Goal: Information Seeking & Learning: Learn about a topic

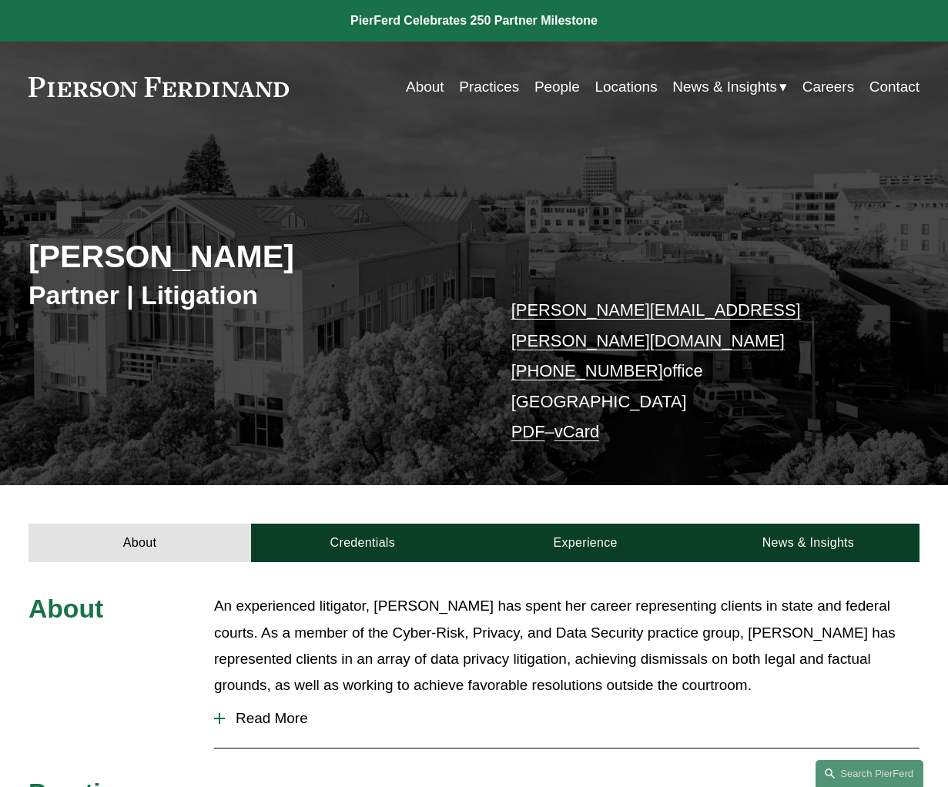
click at [665, 617] on p "An experienced litigator, Rachel has spent her career representing clients in s…" at bounding box center [566, 645] width 705 height 105
click at [282, 710] on span "Read More" at bounding box center [572, 718] width 695 height 17
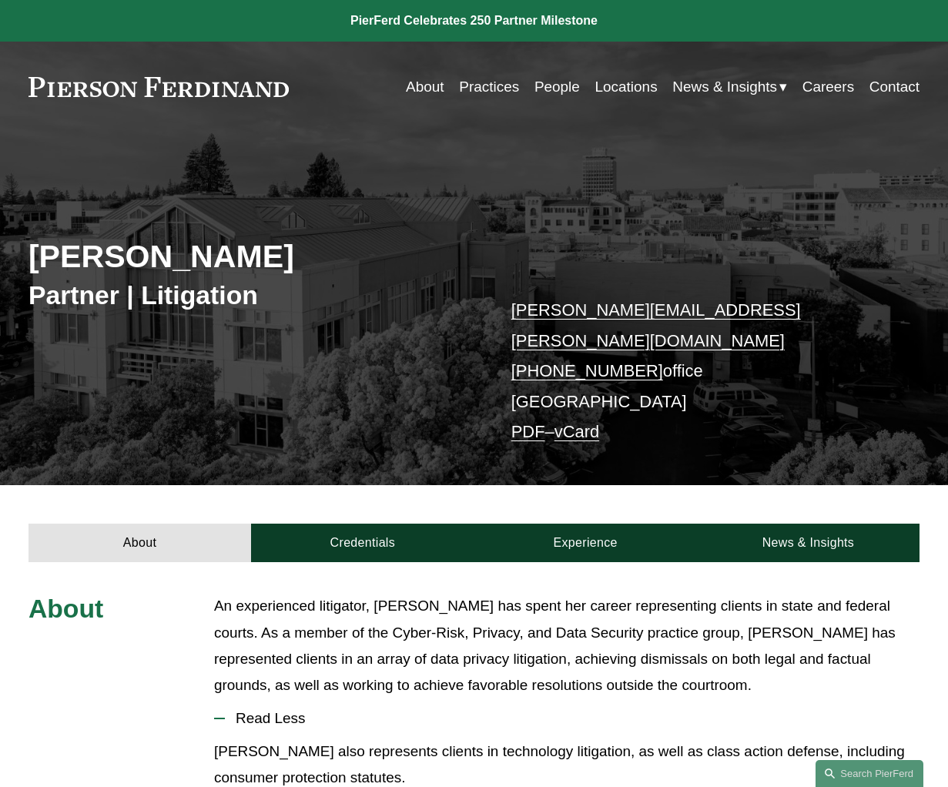
click at [604, 738] on p "[PERSON_NAME] also represents clients in technology litigation, as well as clas…" at bounding box center [566, 764] width 705 height 52
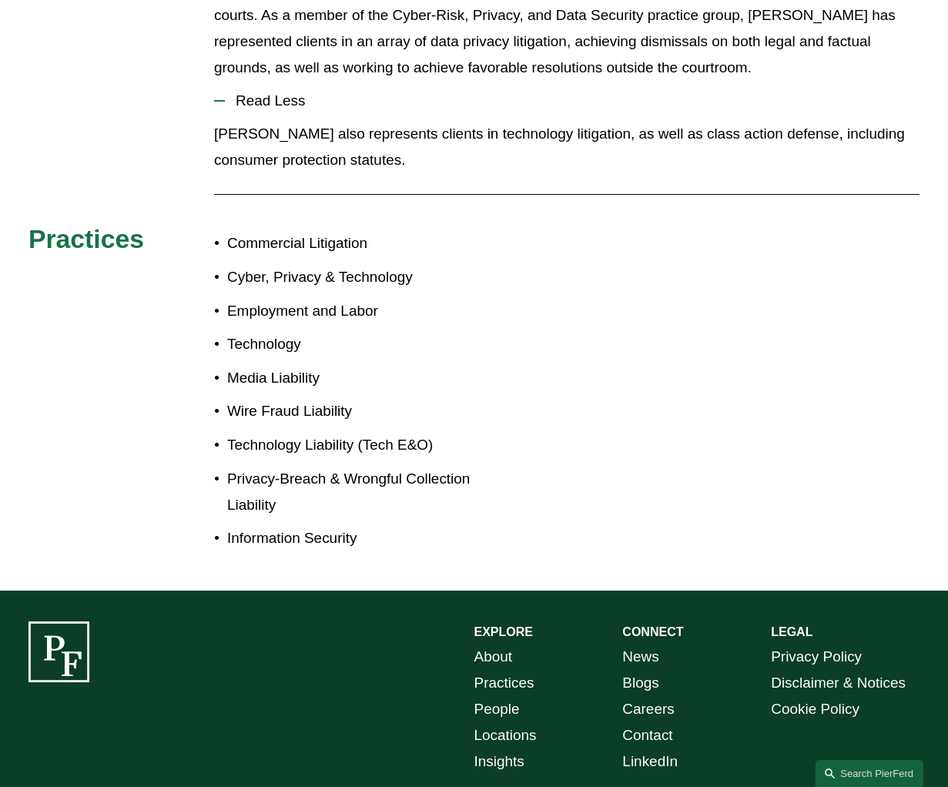
scroll to position [617, 0]
drag, startPoint x: 398, startPoint y: 66, endPoint x: 254, endPoint y: -118, distance: 233.7
click at [254, 0] on html "0 PierFerd Celebrates 250 Partner Milestone Skip to Content" at bounding box center [474, 145] width 948 height 1525
click at [465, 93] on span "Read Less" at bounding box center [572, 101] width 695 height 17
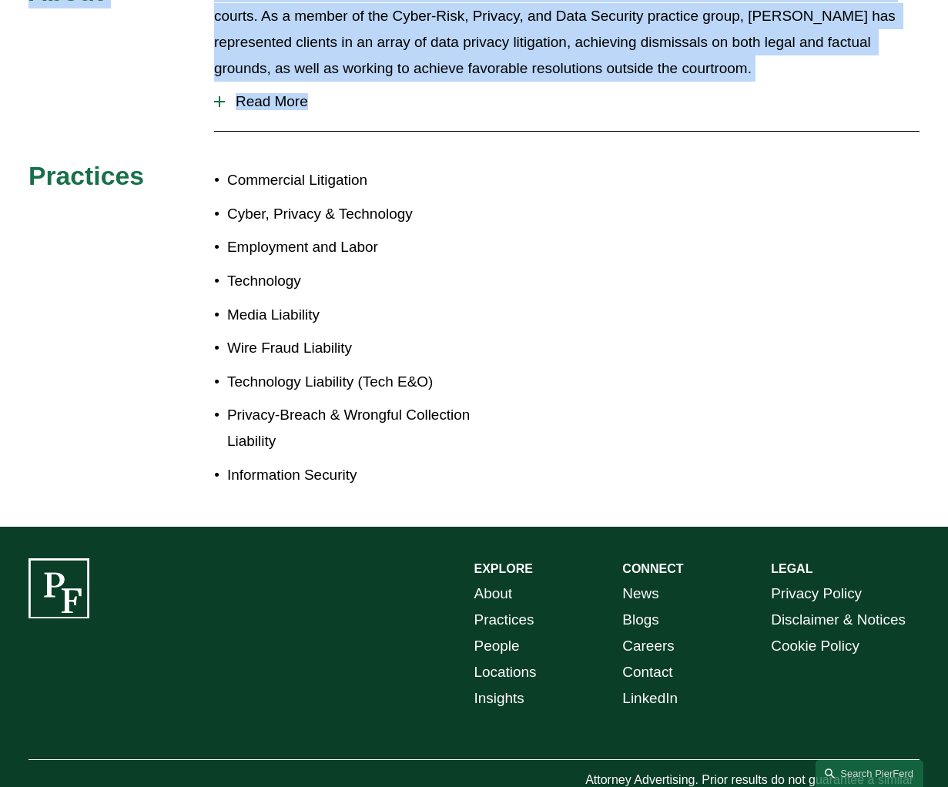
scroll to position [0, 0]
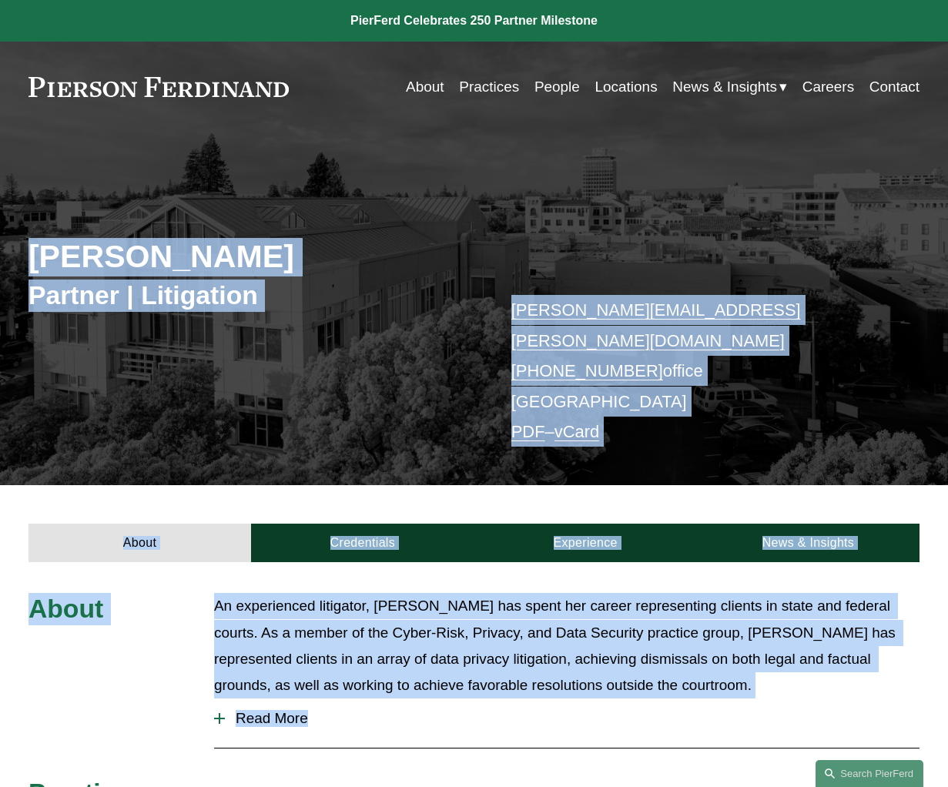
drag, startPoint x: 672, startPoint y: 177, endPoint x: 517, endPoint y: -118, distance: 333.1
click at [517, 0] on html "0 PierFerd Celebrates 250 Partner Milestone Skip to Content" at bounding box center [474, 731] width 948 height 1462
click at [424, 95] on link "About" at bounding box center [425, 86] width 39 height 29
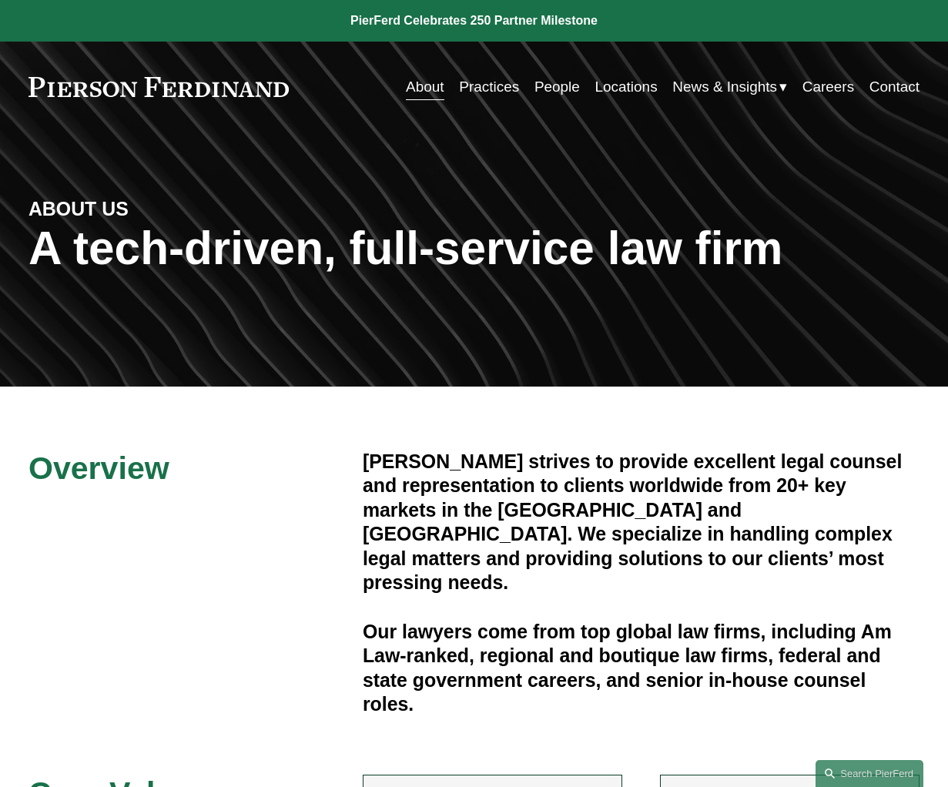
click at [637, 531] on h4 "Pierson Ferdinand strives to provide excellent legal counsel and representation…" at bounding box center [641, 523] width 557 height 146
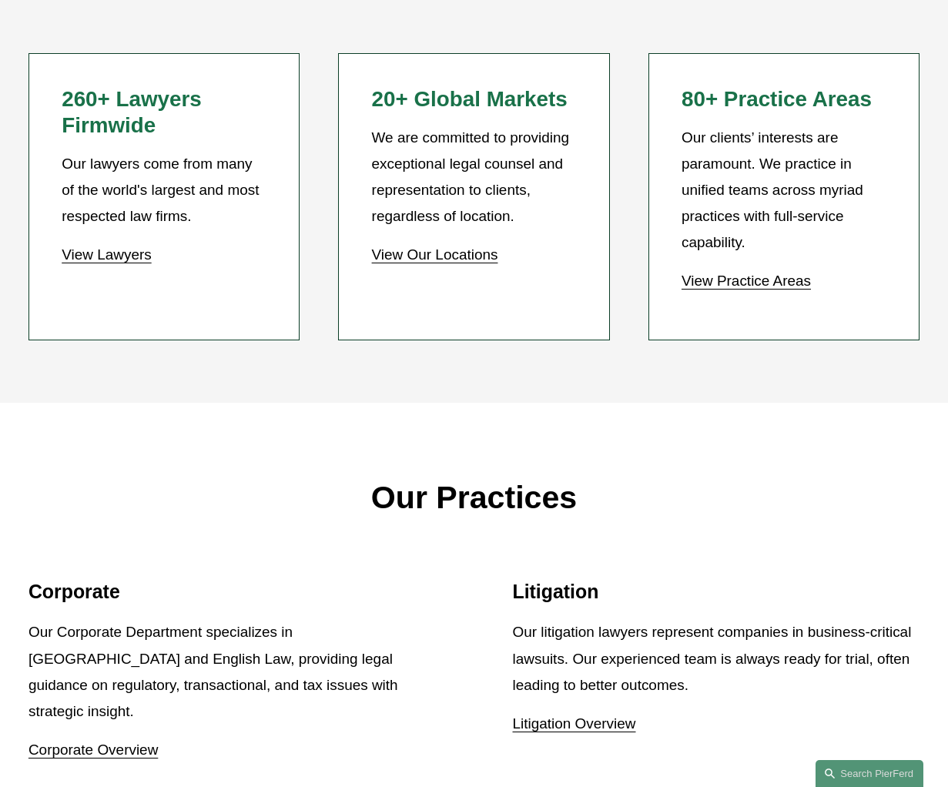
scroll to position [1324, 0]
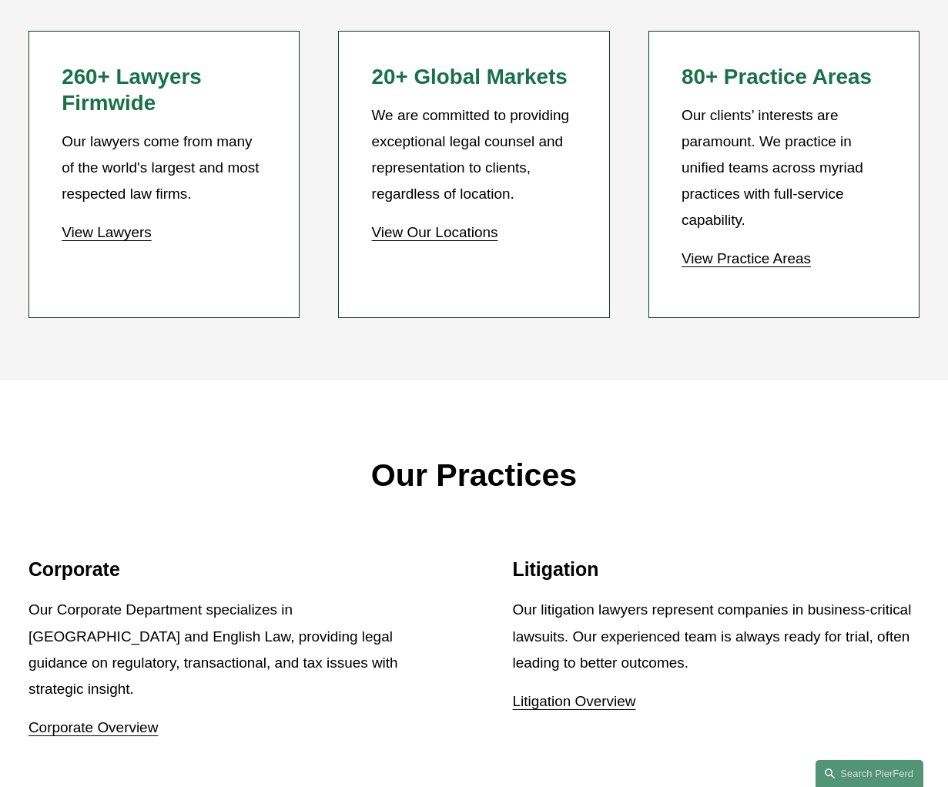
click at [229, 219] on p "View Lawyers" at bounding box center [164, 232] width 205 height 26
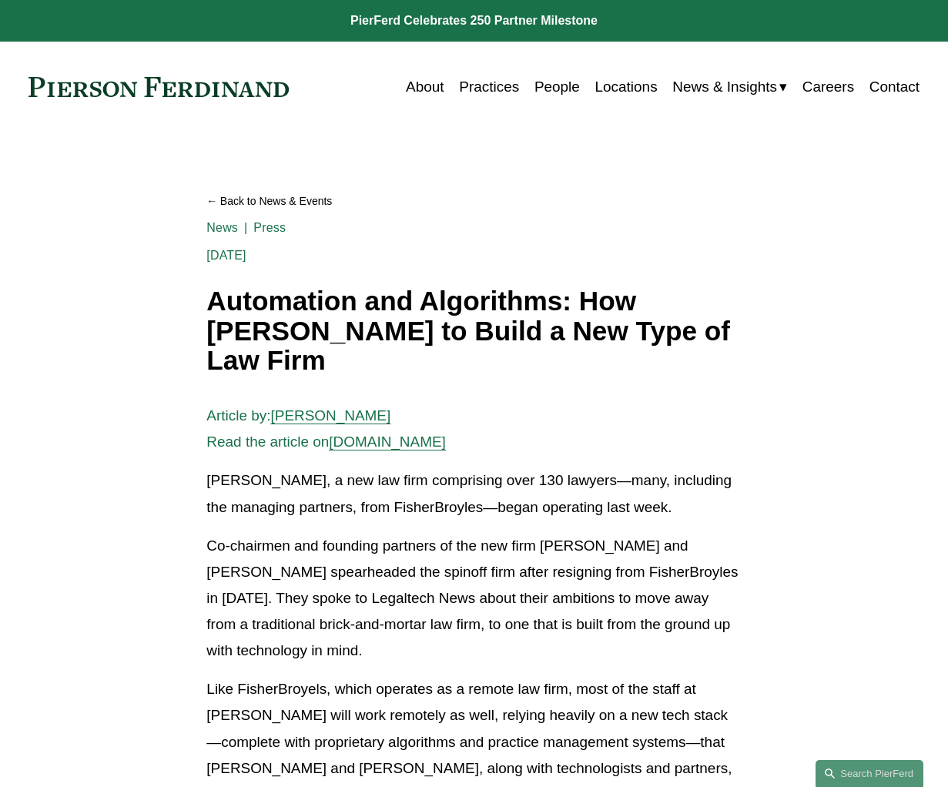
click at [497, 565] on p "Co-chairmen and founding partners of the new firm Michael Pierson and Joel Ferd…" at bounding box center [473, 599] width 534 height 132
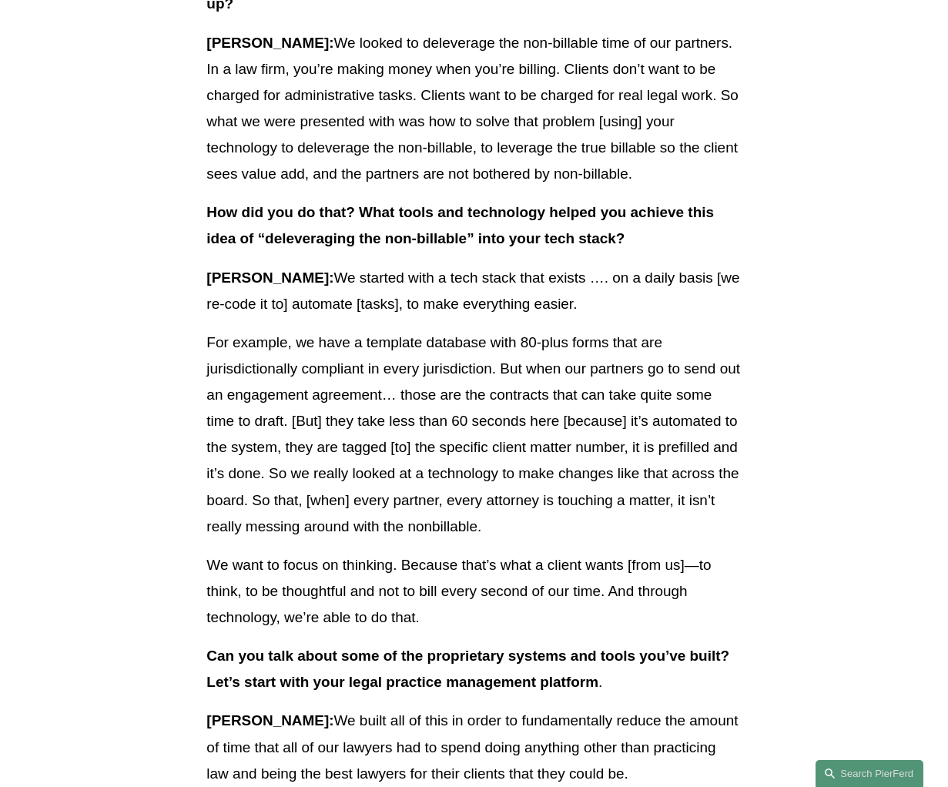
scroll to position [1694, 0]
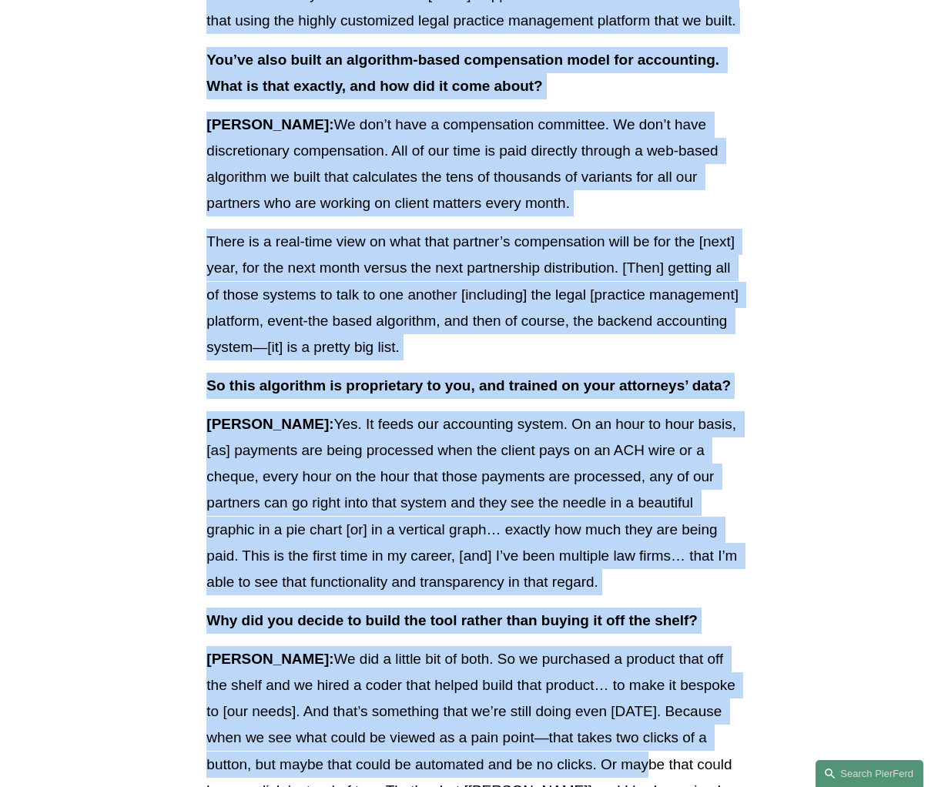
drag, startPoint x: 598, startPoint y: 641, endPoint x: 604, endPoint y: 776, distance: 134.9
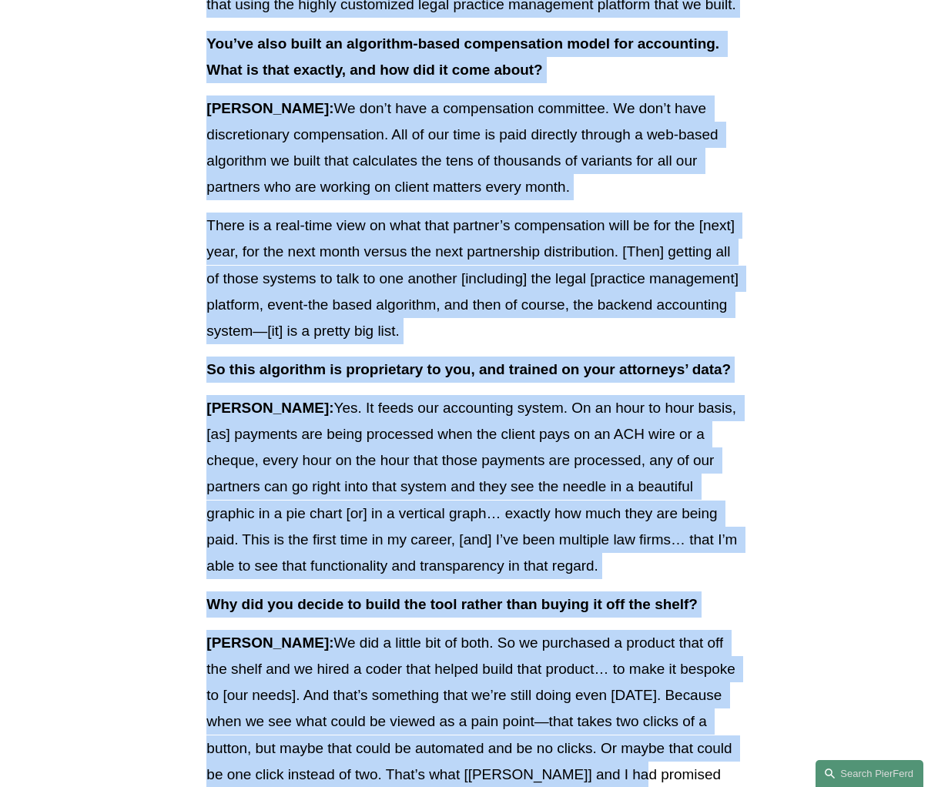
click at [615, 415] on p "Ferdinand: Yes. It feeds our accounting system. On an hour to hour basis, [as] …" at bounding box center [473, 487] width 534 height 184
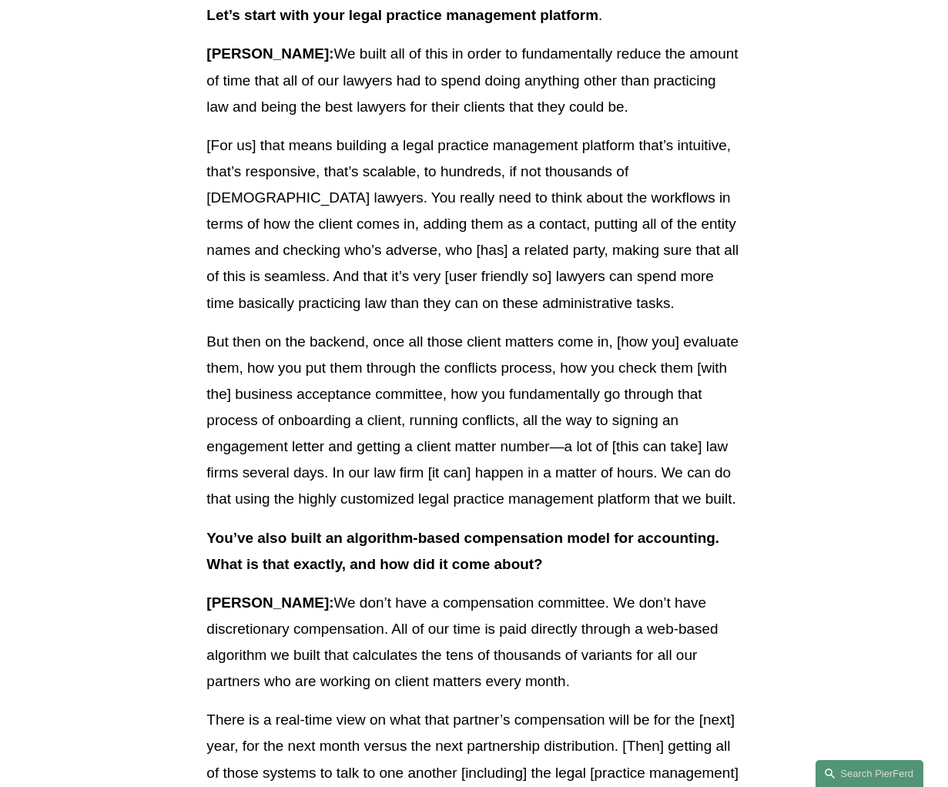
scroll to position [2289, 0]
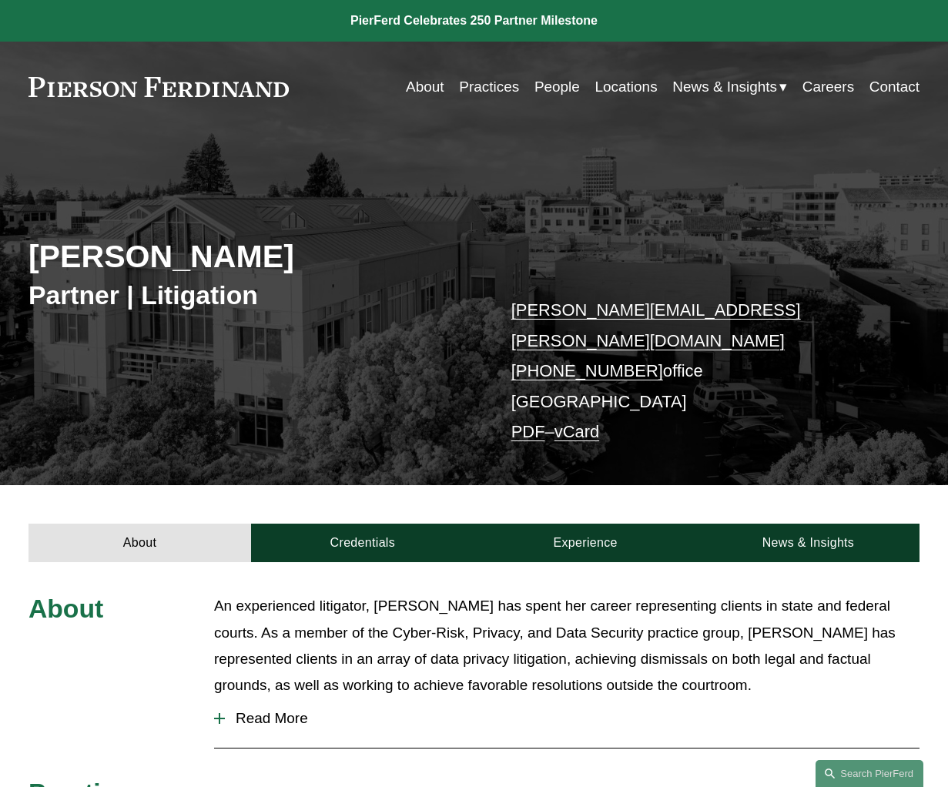
click at [496, 87] on link "Practices" at bounding box center [489, 86] width 60 height 29
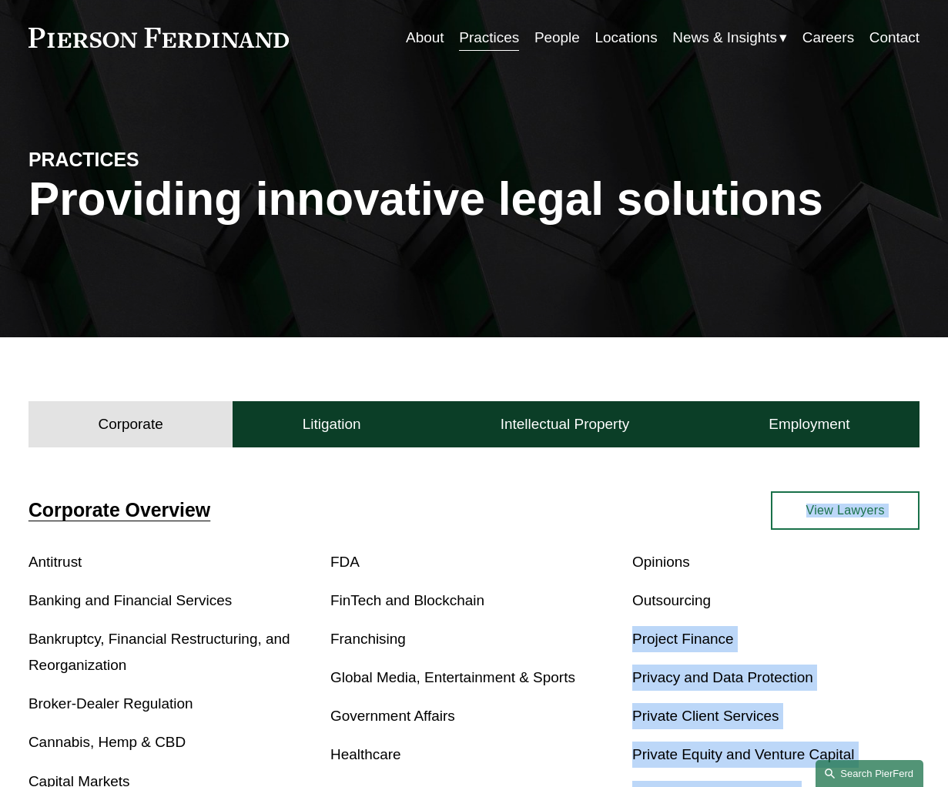
drag, startPoint x: 841, startPoint y: 705, endPoint x: 841, endPoint y: 779, distance: 73.2
click at [841, 779] on body "0 PierFerd Celebrates 250 Partner Milestone Skip to Content" at bounding box center [474, 730] width 948 height 1559
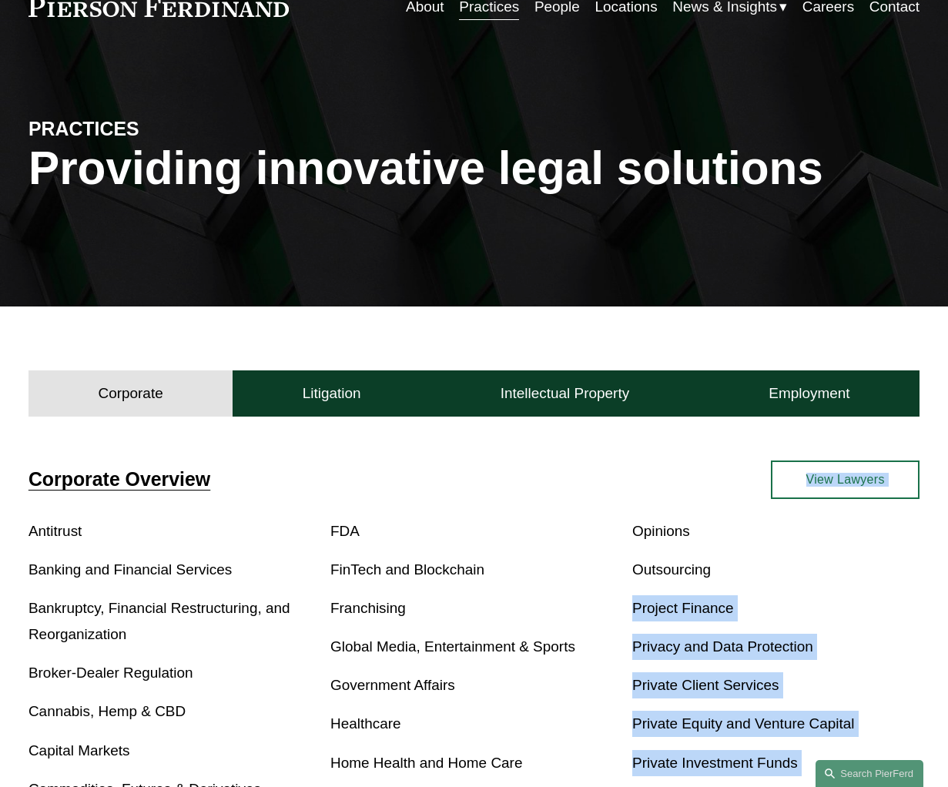
click at [727, 655] on link "Privacy and Data Protection" at bounding box center [722, 646] width 181 height 16
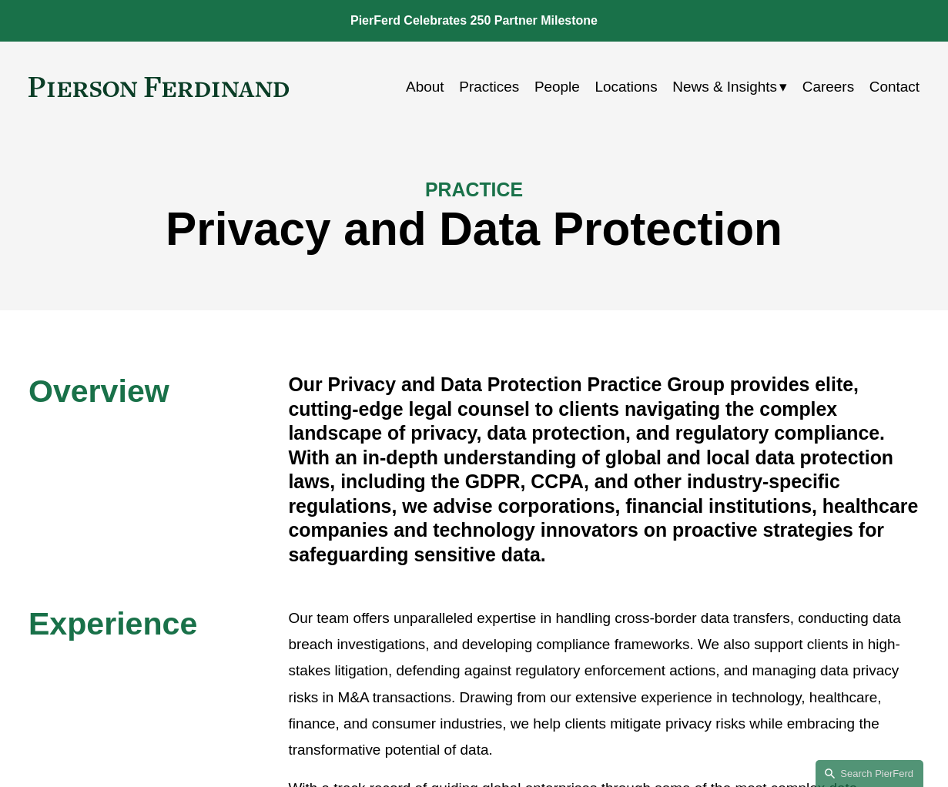
click at [593, 615] on p "Our team offers unparalleled expertise in handling cross-border data transfers,…" at bounding box center [603, 684] width 631 height 158
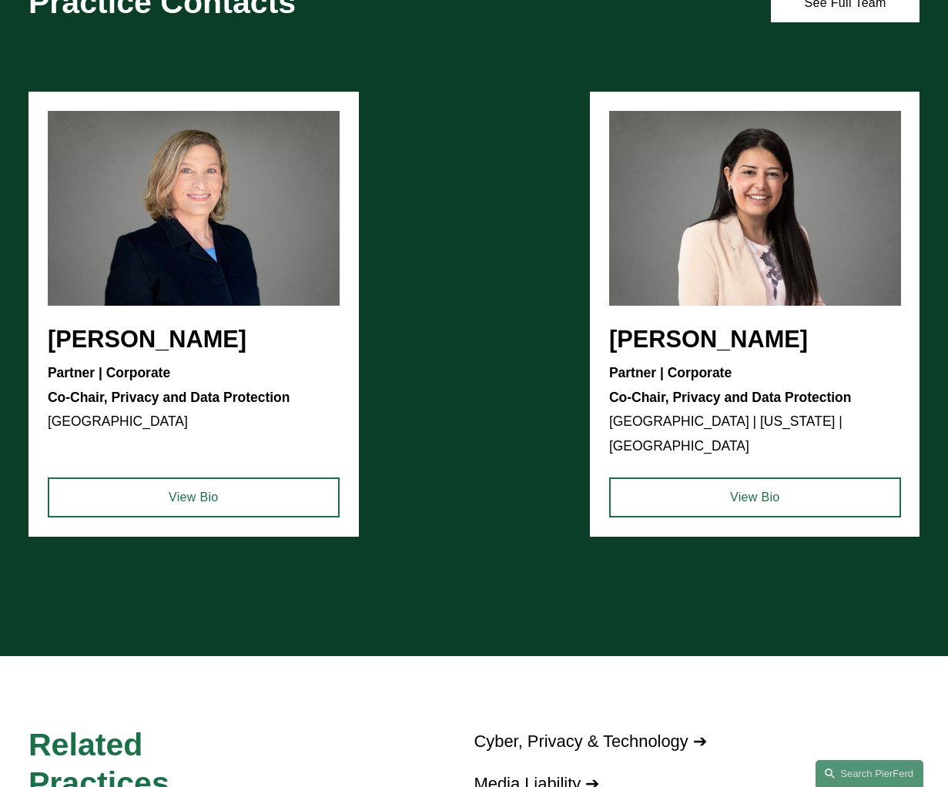
scroll to position [986, 0]
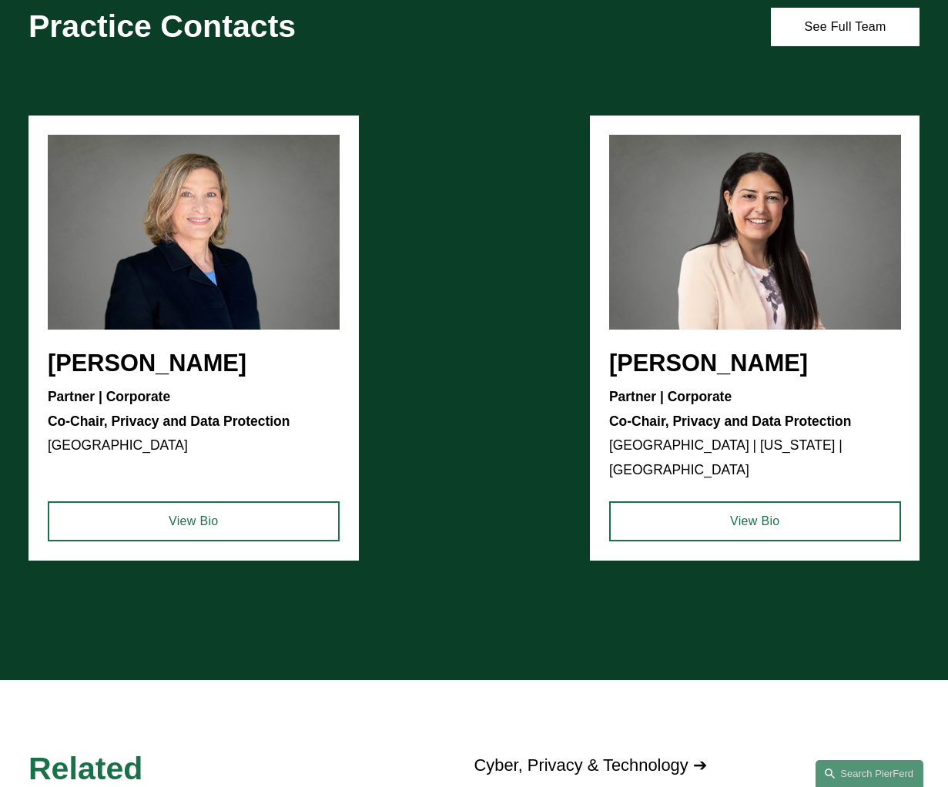
click at [219, 359] on div "[PERSON_NAME] Partner | Corporate Co-Chair, Privacy and Data Protection [GEOGRA…" at bounding box center [474, 373] width 948 height 514
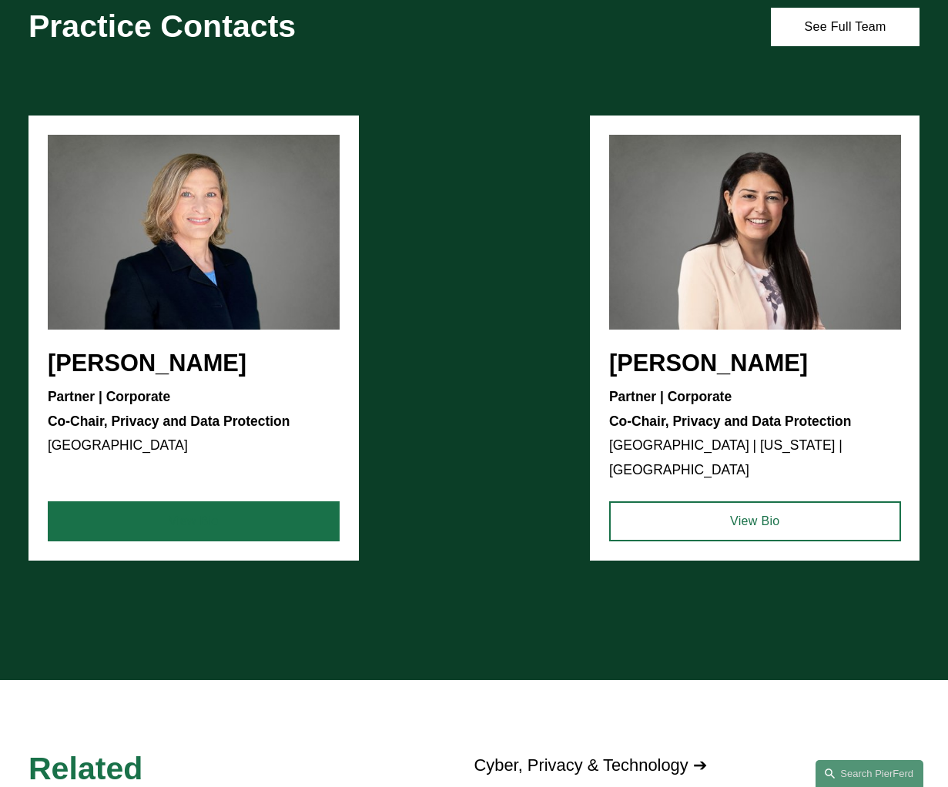
click at [174, 524] on link "View Bio" at bounding box center [194, 521] width 292 height 40
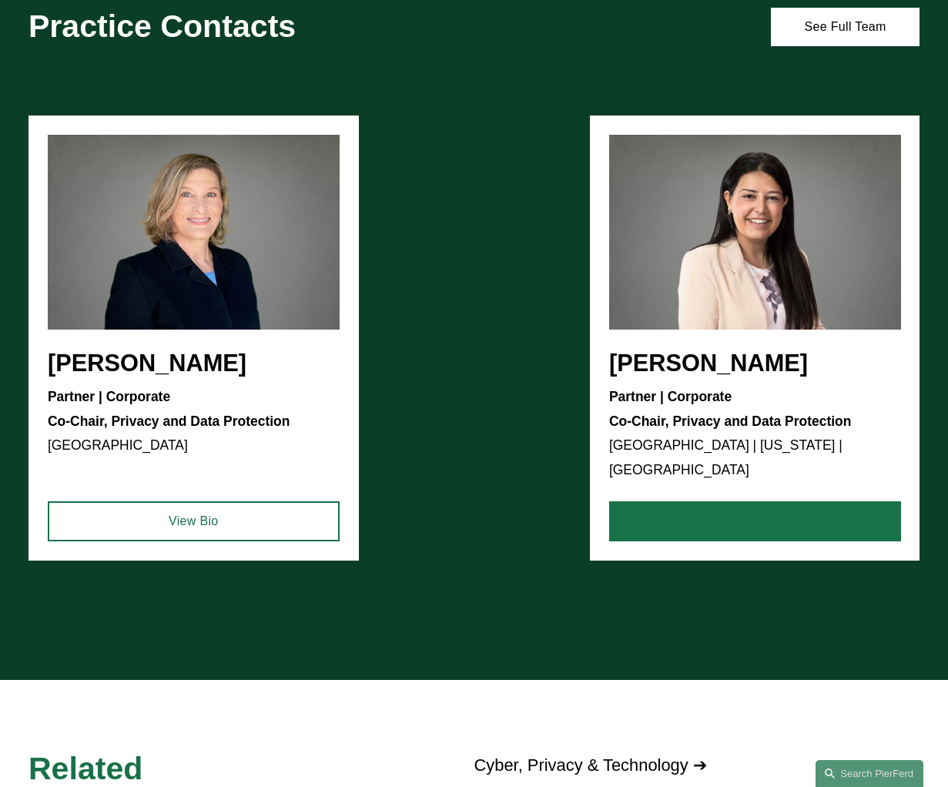
click at [745, 513] on link "View Bio" at bounding box center [755, 521] width 292 height 40
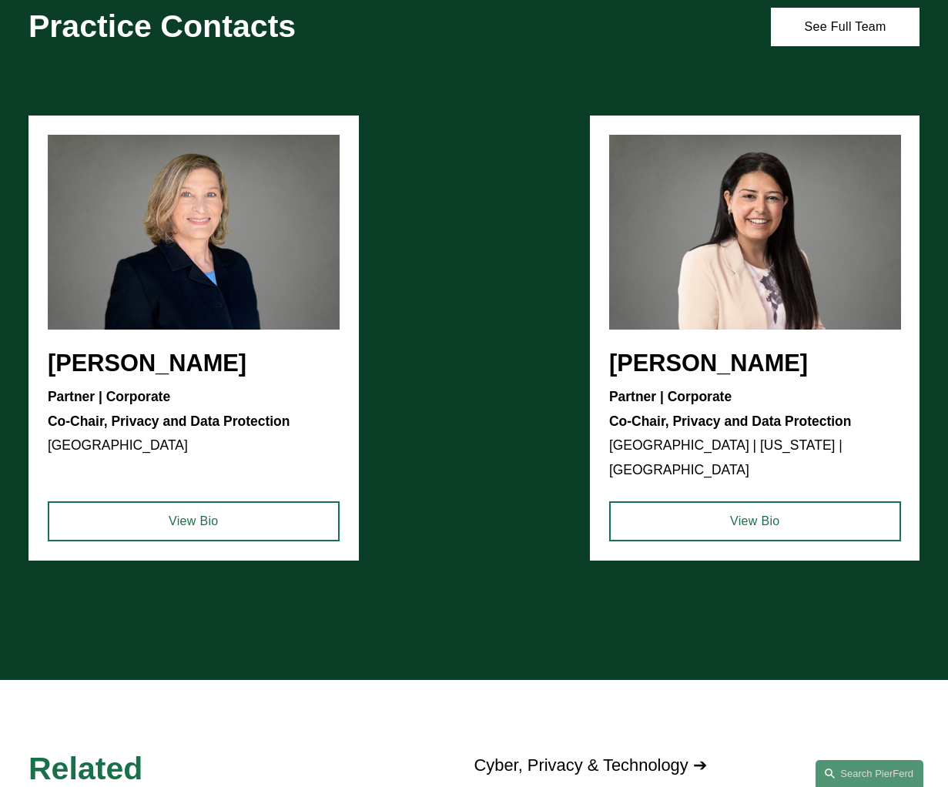
click at [556, 658] on div "Kimberly Dempsey Booher Partner | Corporate Co-Chair, Privacy and Data Protecti…" at bounding box center [474, 383] width 948 height 596
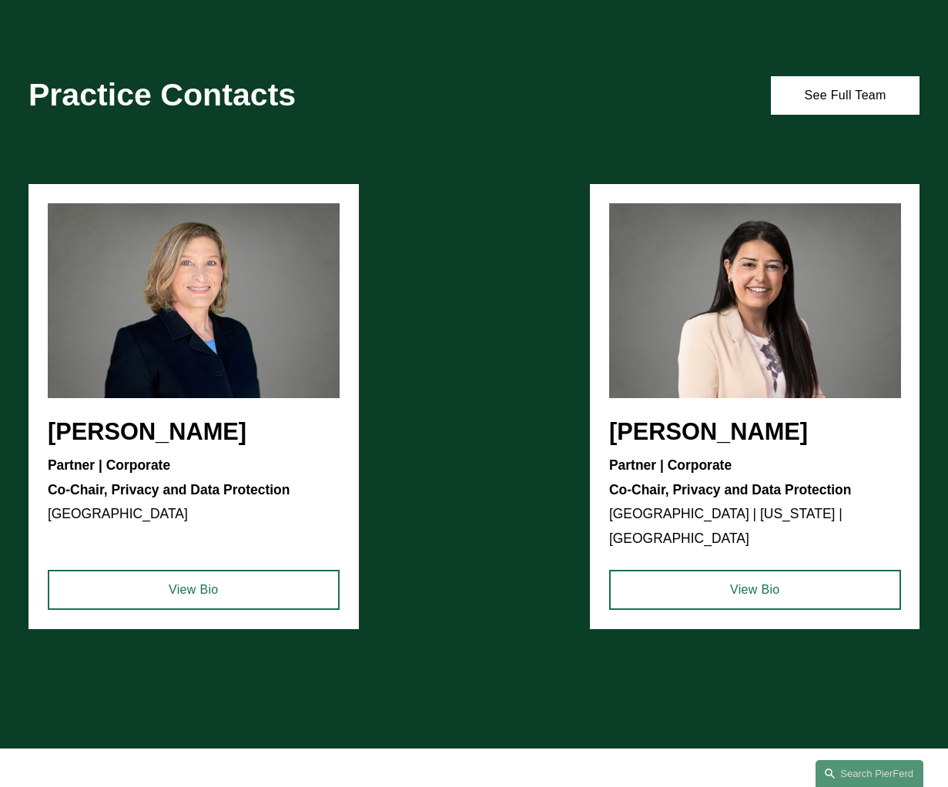
scroll to position [893, 0]
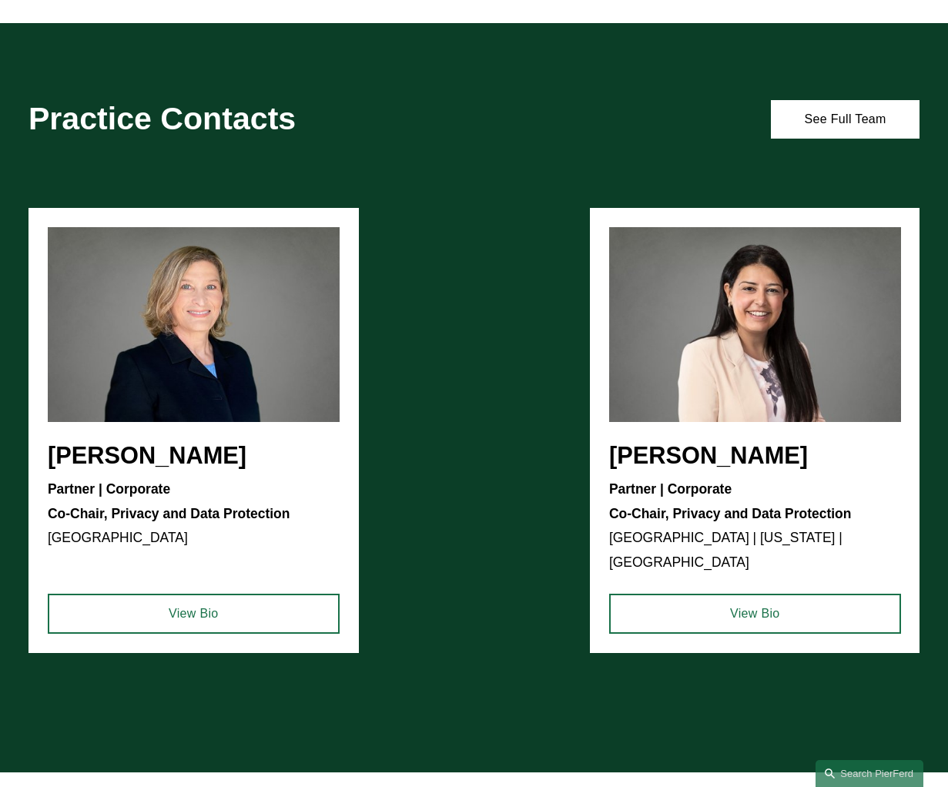
click at [388, 722] on div at bounding box center [474, 699] width 948 height 46
drag, startPoint x: 139, startPoint y: 491, endPoint x: 48, endPoint y: 457, distance: 97.0
click at [48, 457] on div "Kimberly Dempsey Booher Partner | Corporate Co-Chair, Privacy and Data Protecti…" at bounding box center [474, 465] width 948 height 514
drag, startPoint x: 48, startPoint y: 457, endPoint x: 142, endPoint y: 480, distance: 96.7
click at [142, 480] on div "Kimberly Dempsey Booher Partner | Corporate Co-Chair, Privacy and Data Protecti…" at bounding box center [474, 465] width 948 height 514
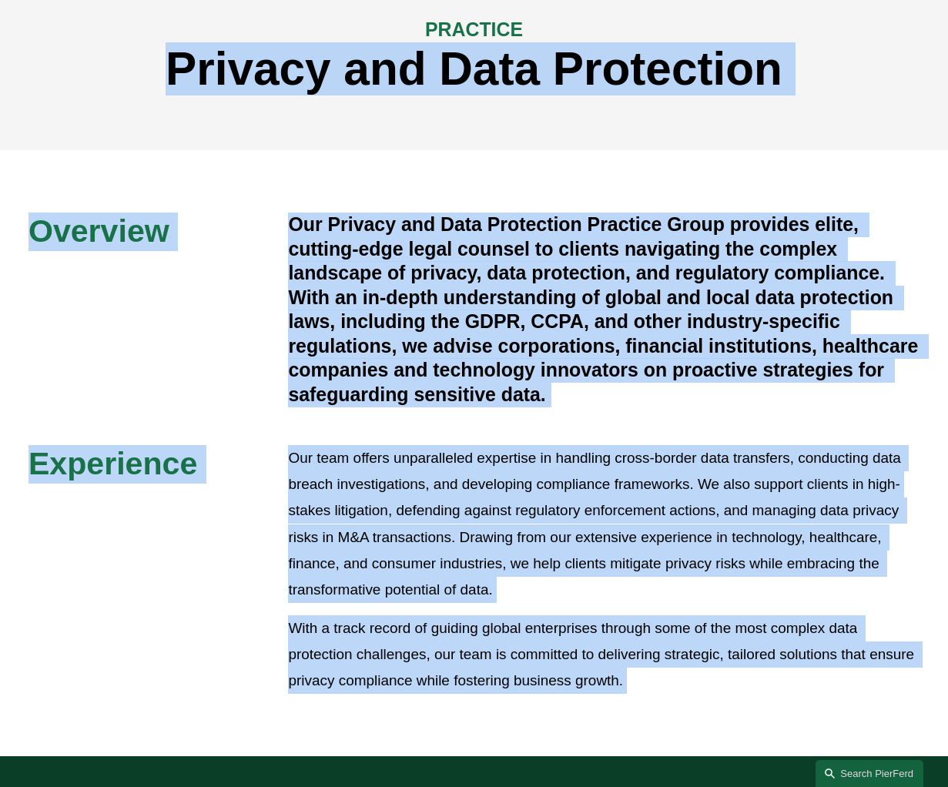
scroll to position [0, 0]
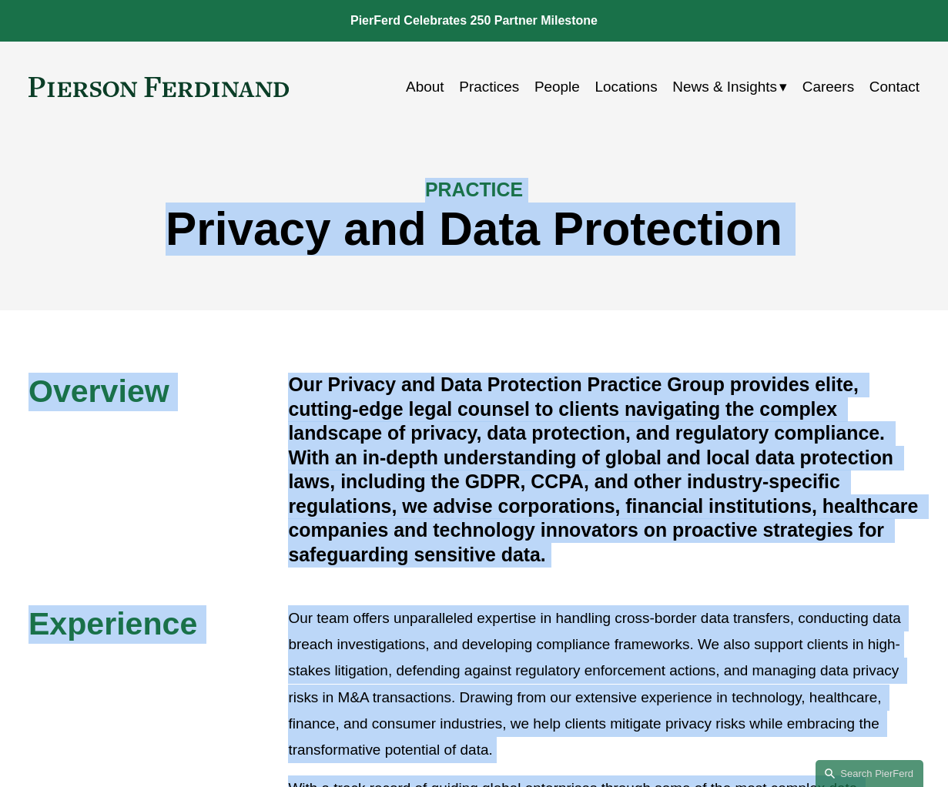
drag, startPoint x: 371, startPoint y: 145, endPoint x: 306, endPoint y: -80, distance: 234.2
click at [629, 88] on link "Locations" at bounding box center [626, 86] width 62 height 29
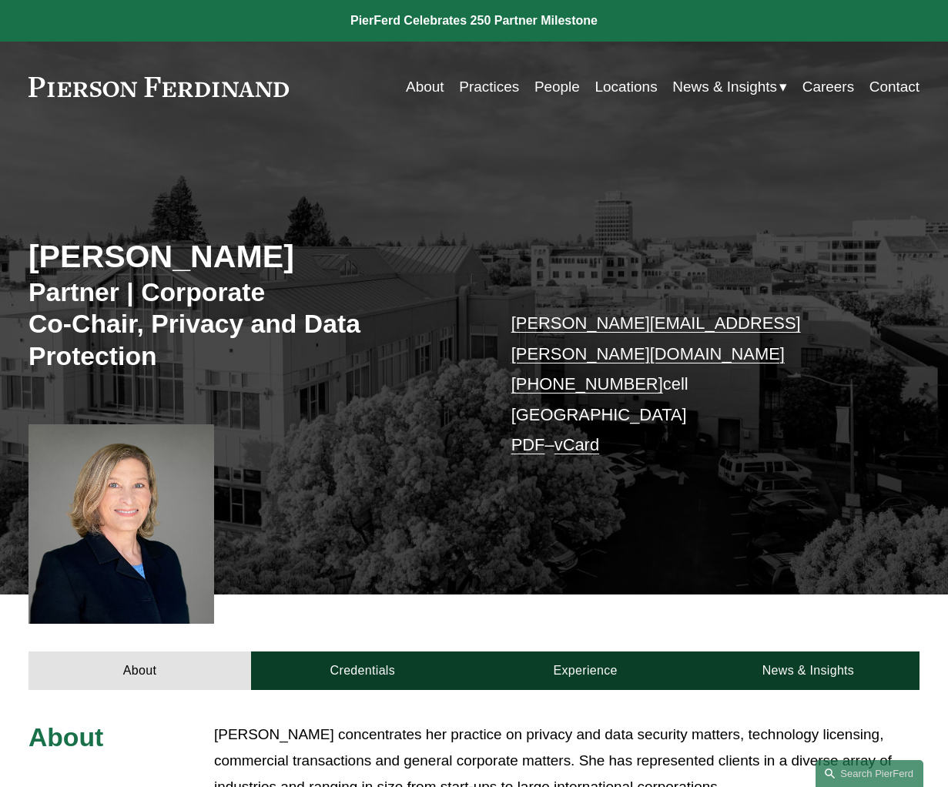
click at [617, 723] on p "Ms. Booher concentrates her practice on privacy and data security matters, tech…" at bounding box center [566, 761] width 705 height 79
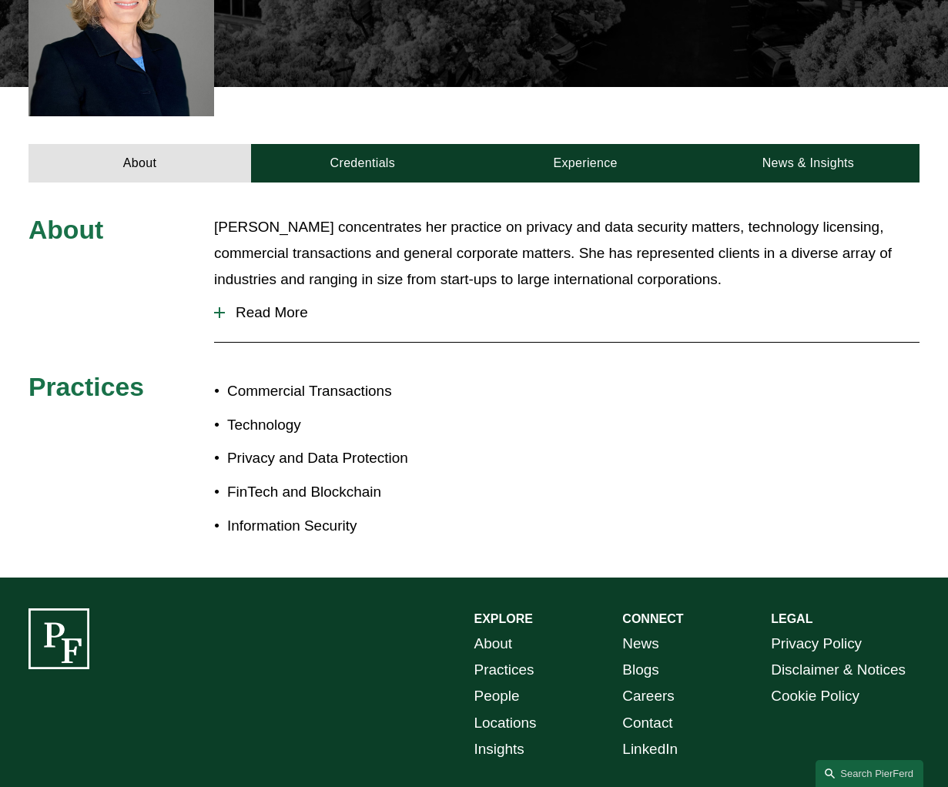
scroll to position [524, 0]
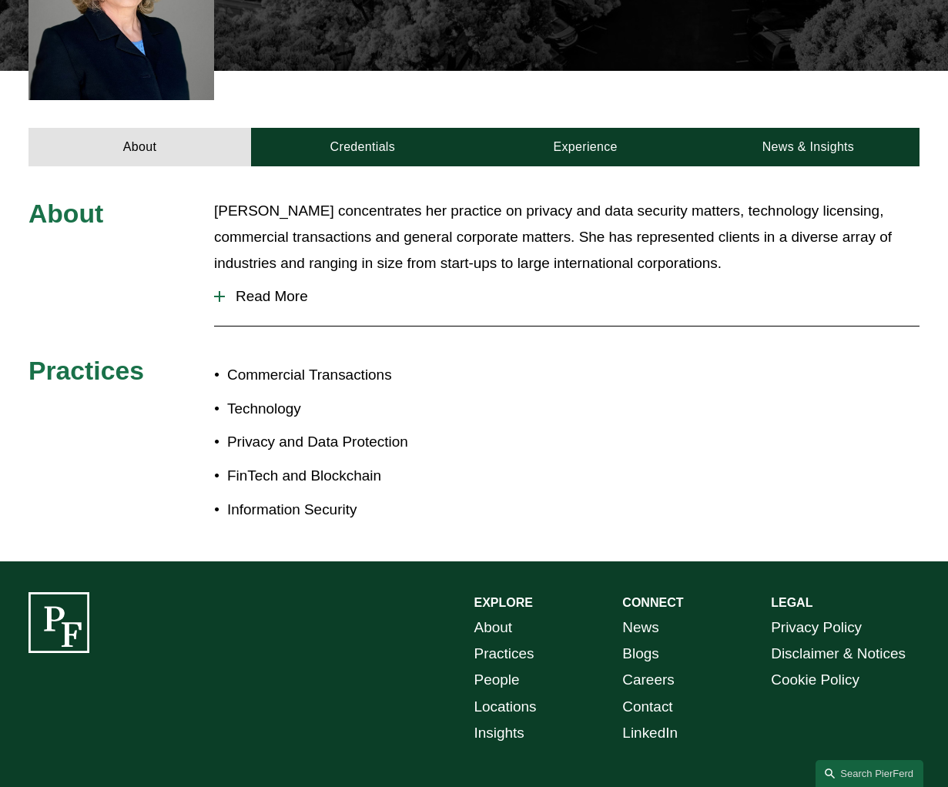
click at [252, 288] on span "Read More" at bounding box center [572, 296] width 695 height 17
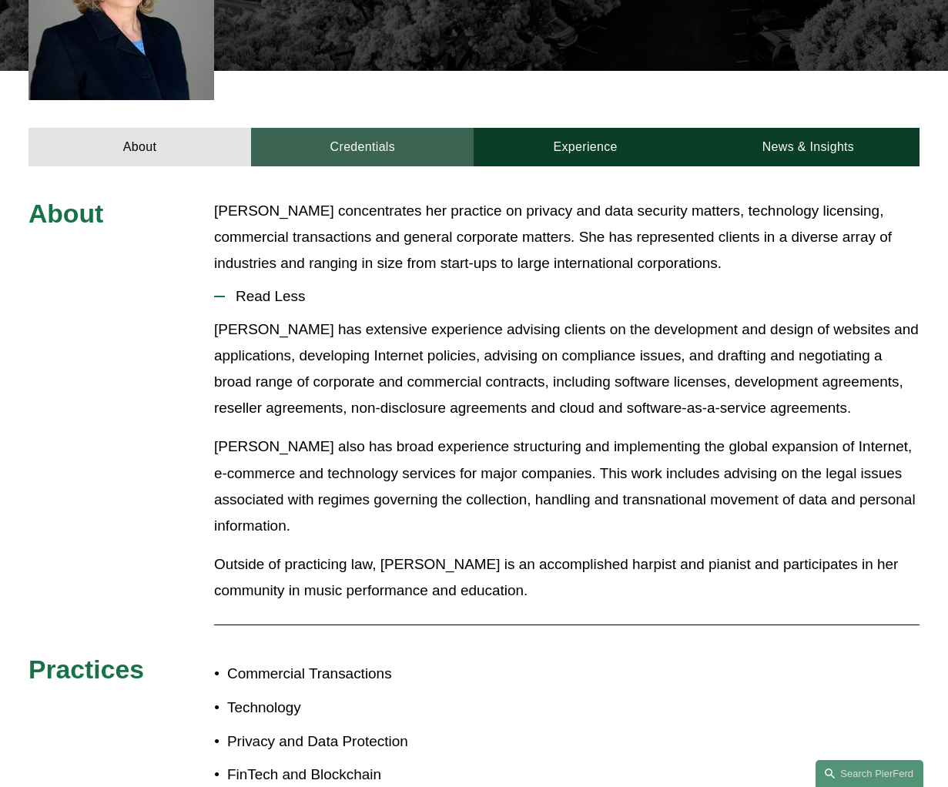
click at [375, 132] on link "Credentials" at bounding box center [362, 147] width 223 height 39
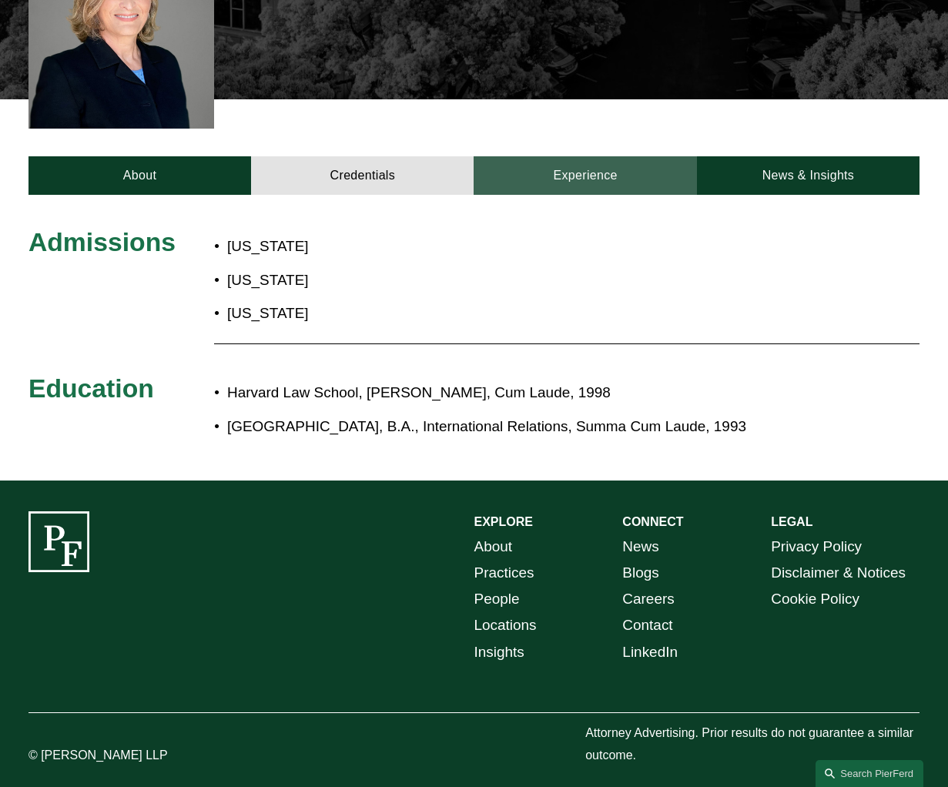
click at [611, 165] on link "Experience" at bounding box center [585, 175] width 223 height 39
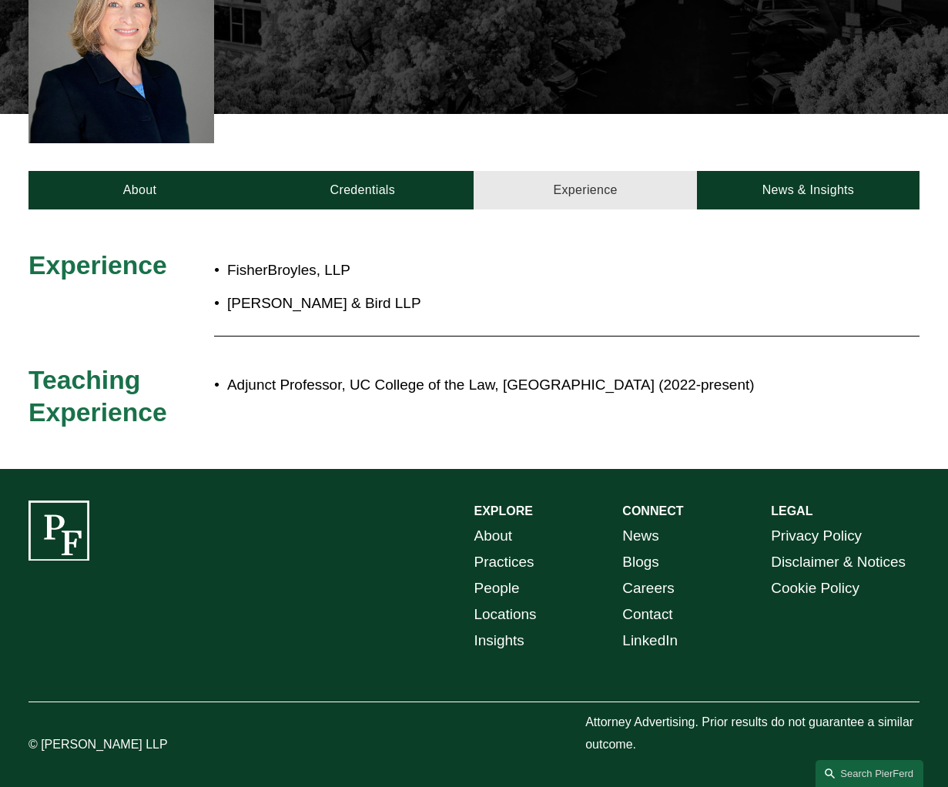
scroll to position [470, 0]
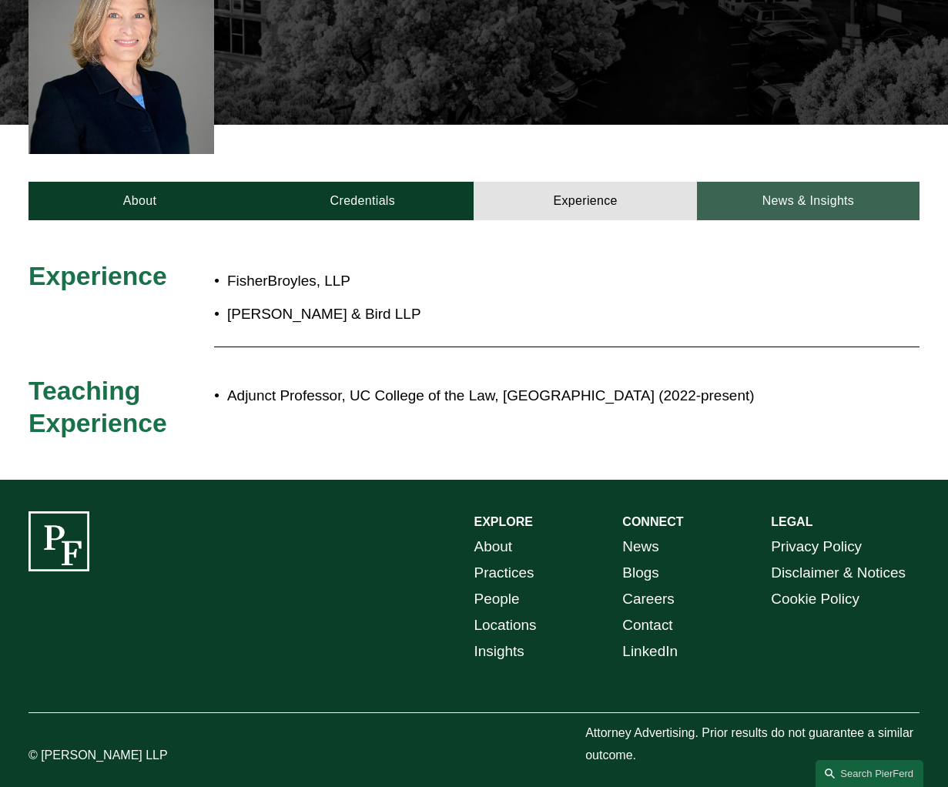
click at [769, 190] on link "News & Insights" at bounding box center [808, 201] width 223 height 39
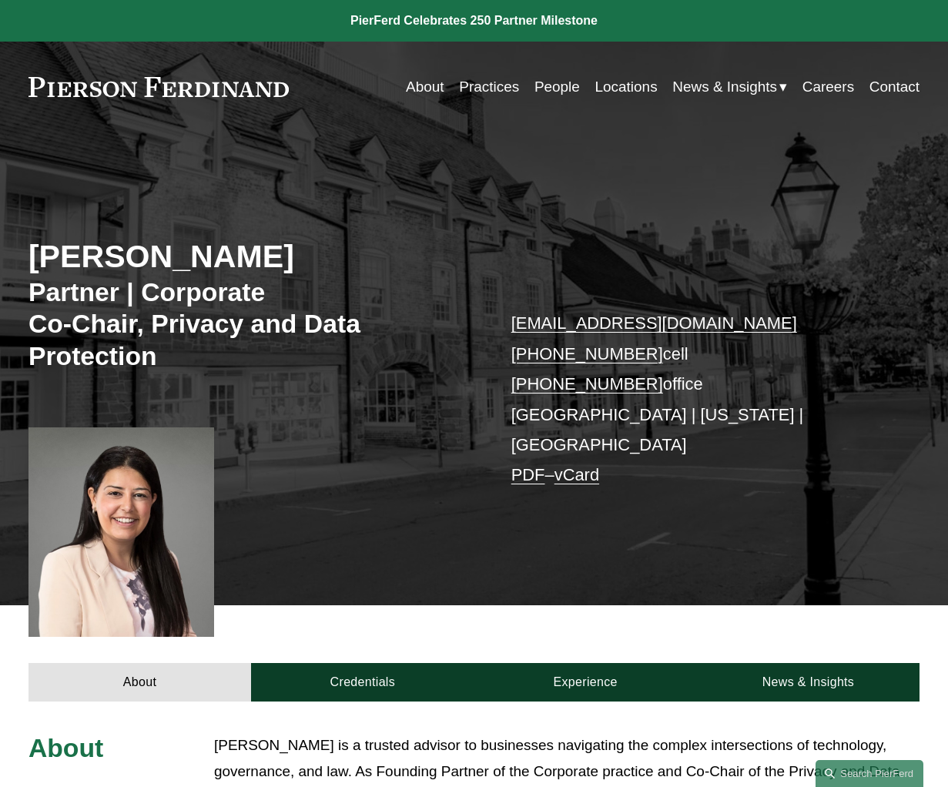
click at [678, 608] on div "About Credentials Experience News & Insights" at bounding box center [474, 652] width 948 height 95
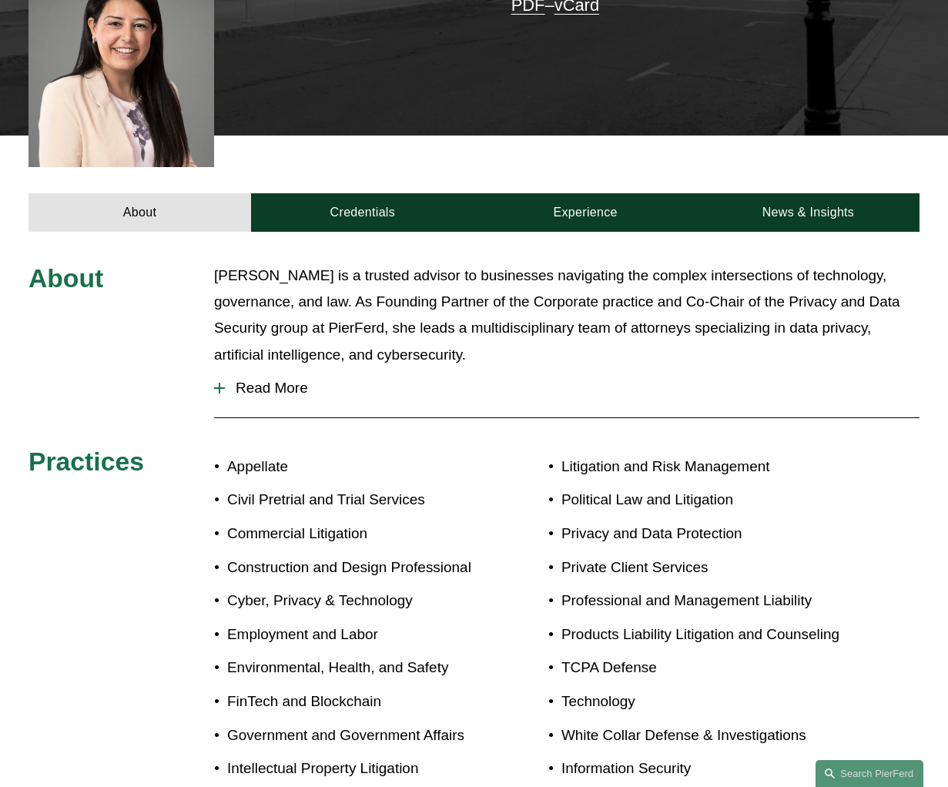
scroll to position [493, 0]
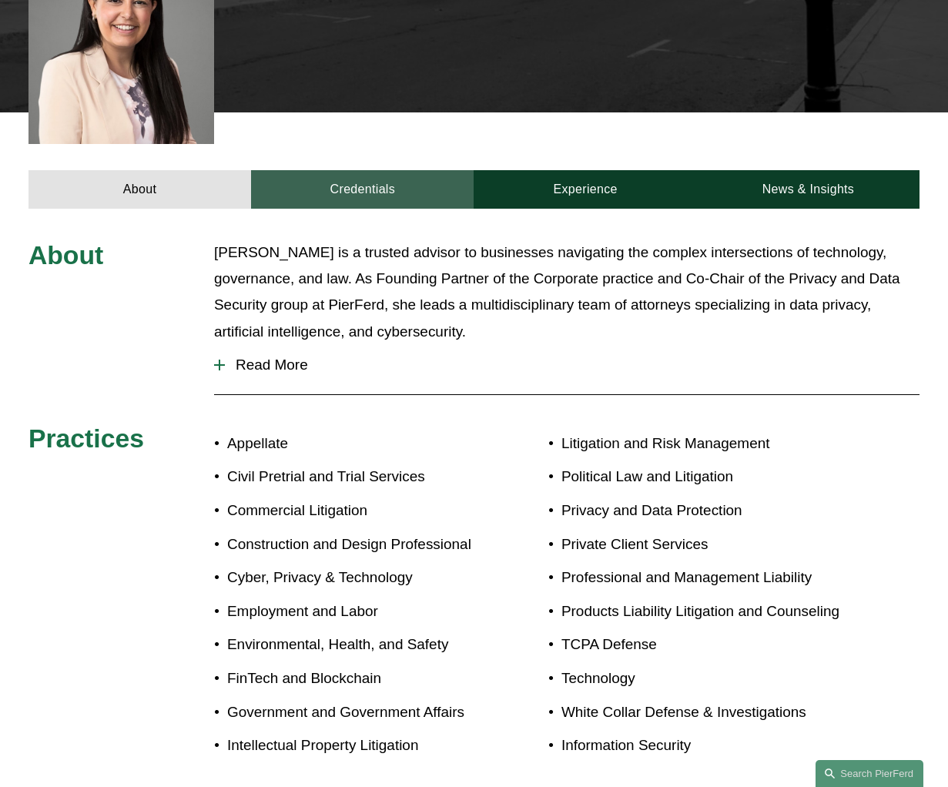
click at [381, 176] on link "Credentials" at bounding box center [362, 189] width 223 height 39
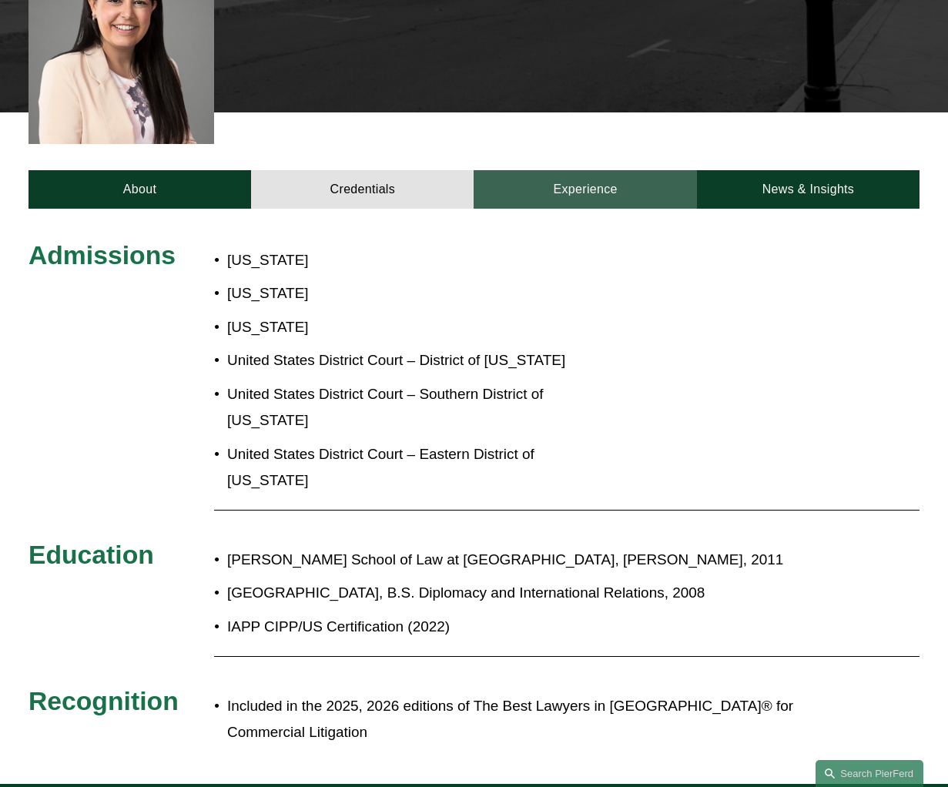
click at [638, 183] on link "Experience" at bounding box center [585, 189] width 223 height 39
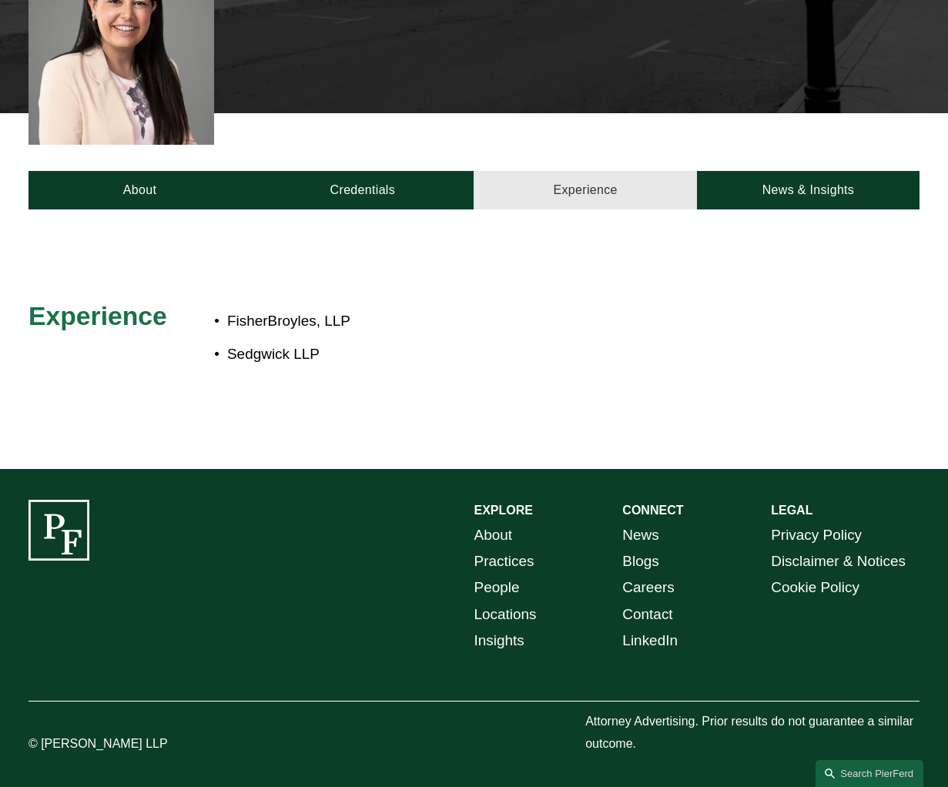
scroll to position [470, 0]
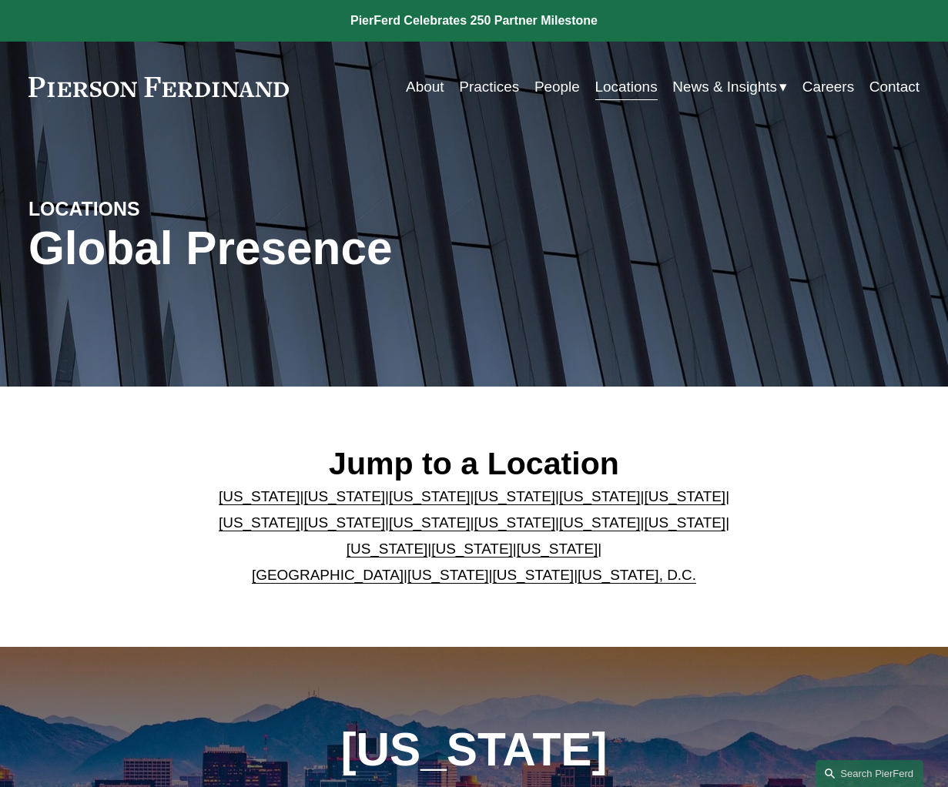
click at [322, 503] on link "California" at bounding box center [344, 496] width 82 height 16
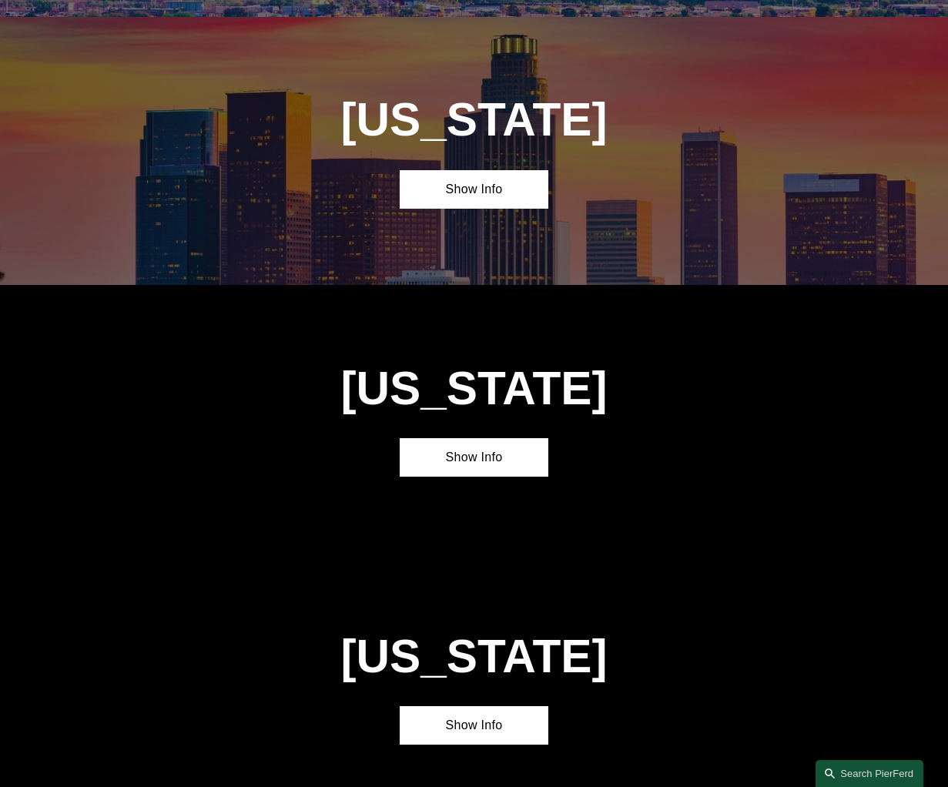
scroll to position [915, 0]
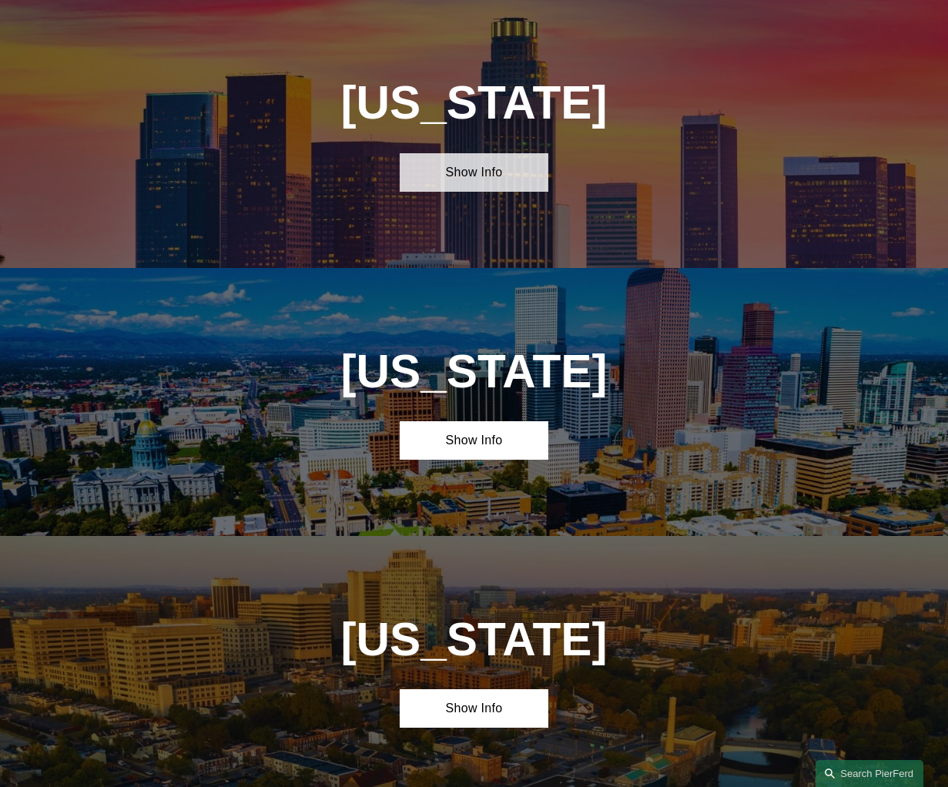
click at [466, 179] on link "Show Info" at bounding box center [474, 172] width 149 height 39
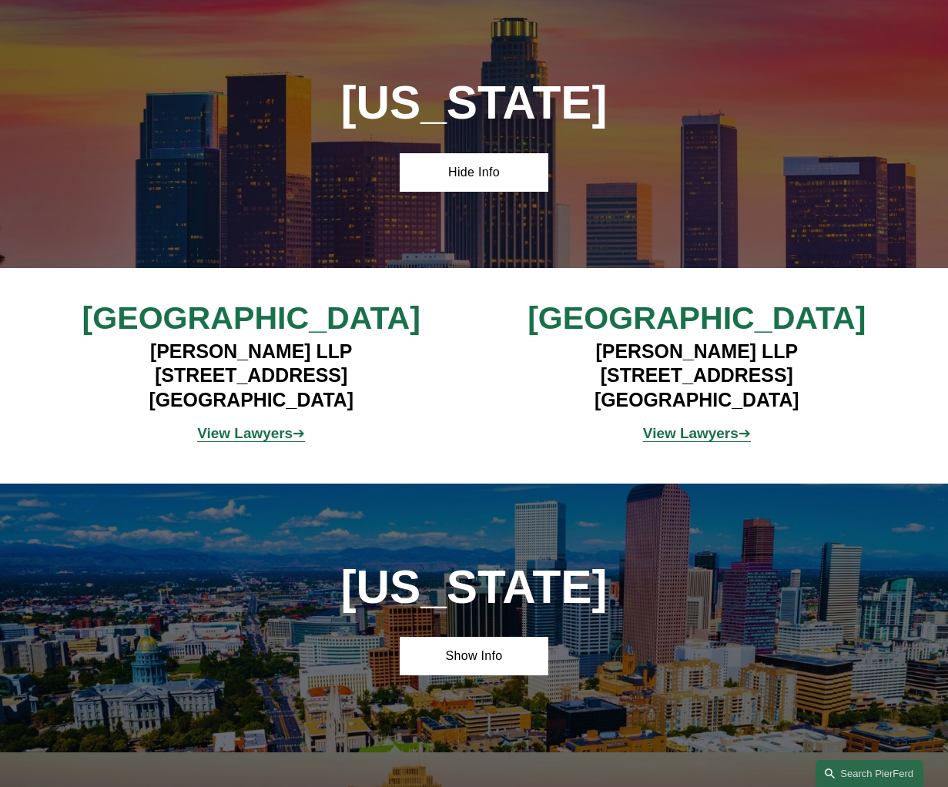
click at [700, 438] on strong "View Lawyers" at bounding box center [690, 433] width 95 height 16
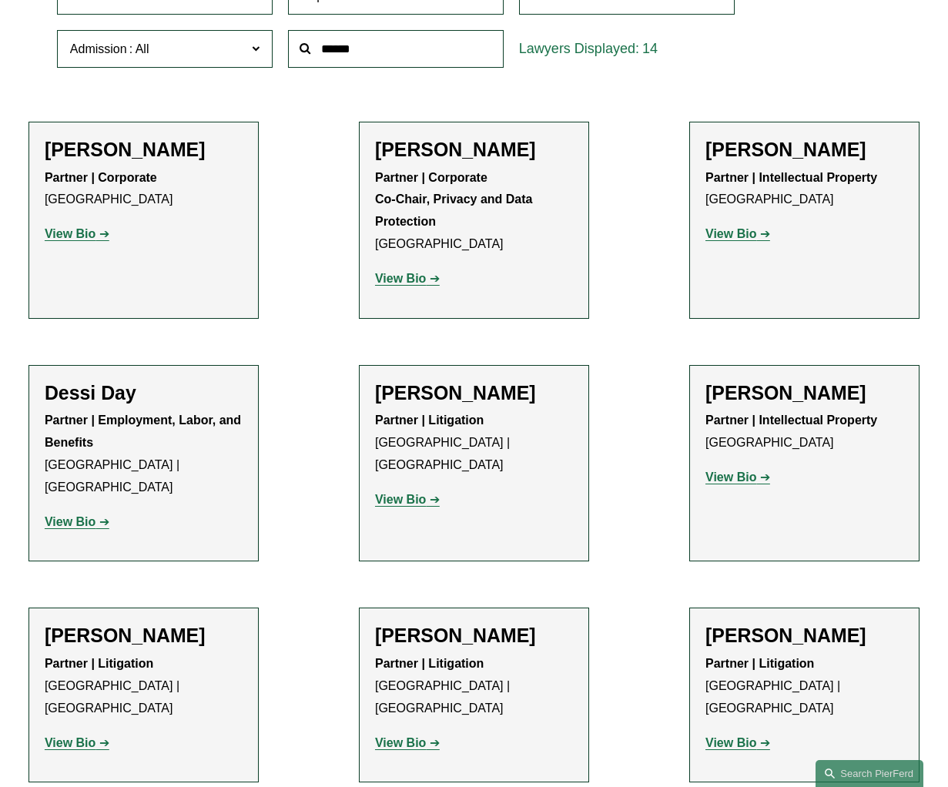
scroll to position [493, 0]
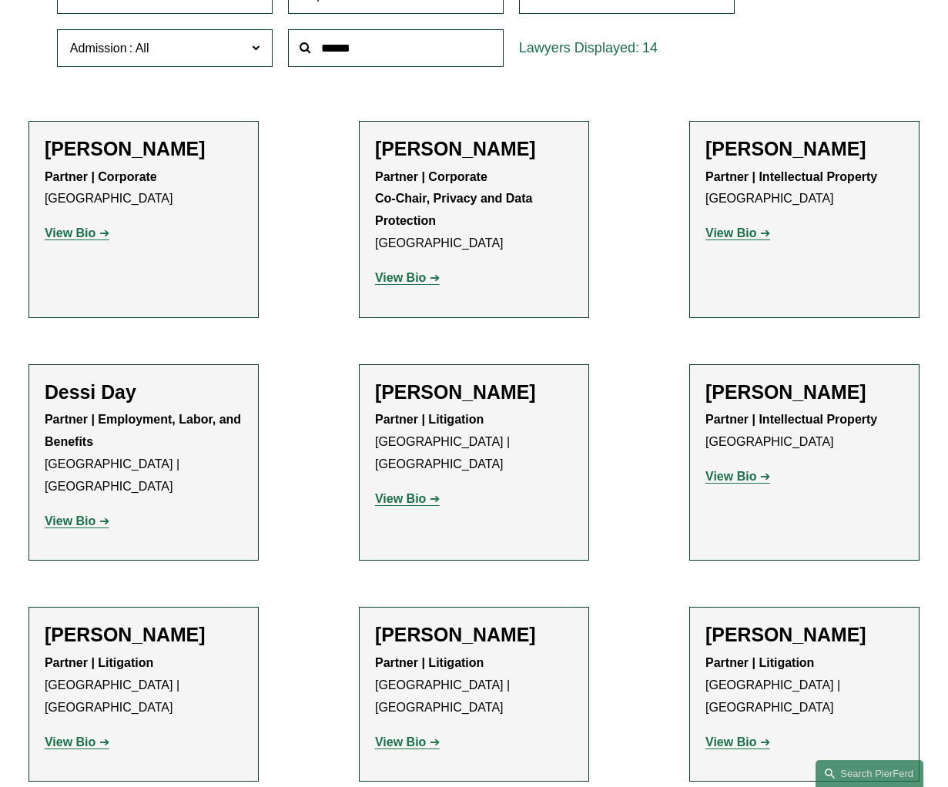
click at [81, 231] on strong "View Bio" at bounding box center [70, 232] width 51 height 13
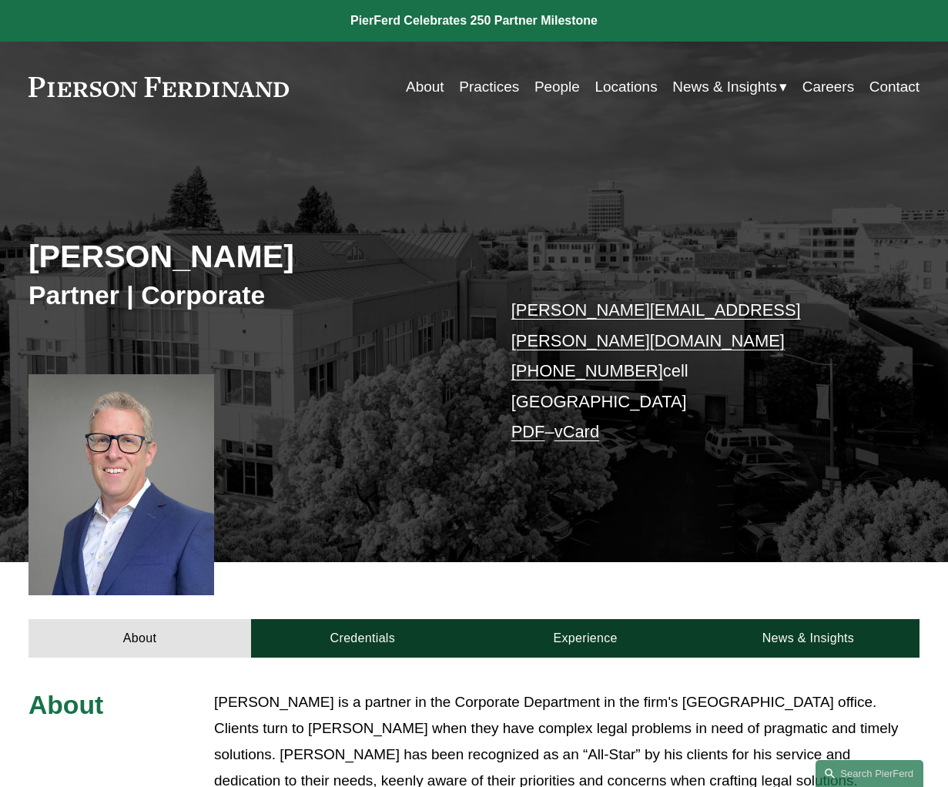
click at [690, 689] on p "[PERSON_NAME] is a partner in the Corporate Department in the firm's [GEOGRAPHI…" at bounding box center [566, 741] width 705 height 105
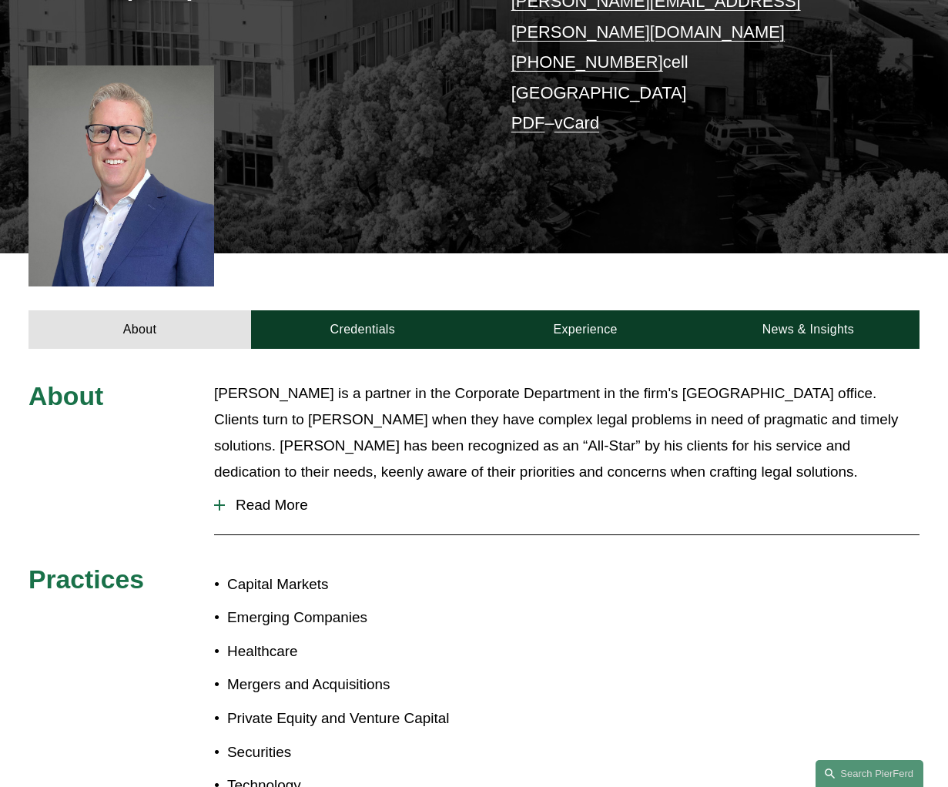
scroll to position [370, 0]
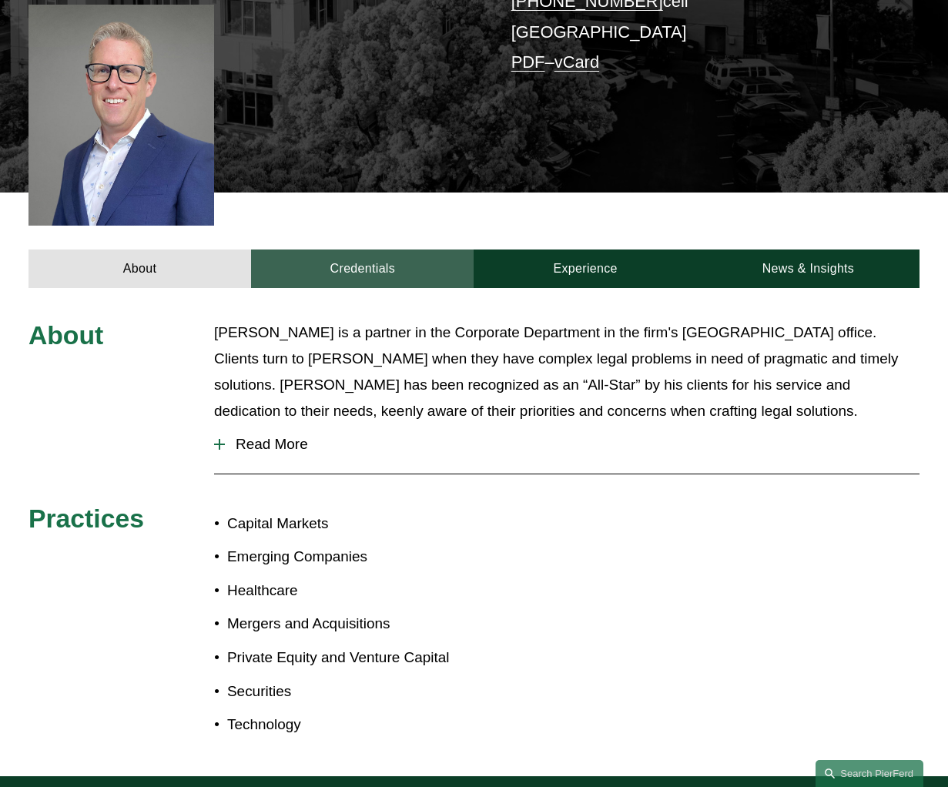
click at [403, 249] on link "Credentials" at bounding box center [362, 268] width 223 height 39
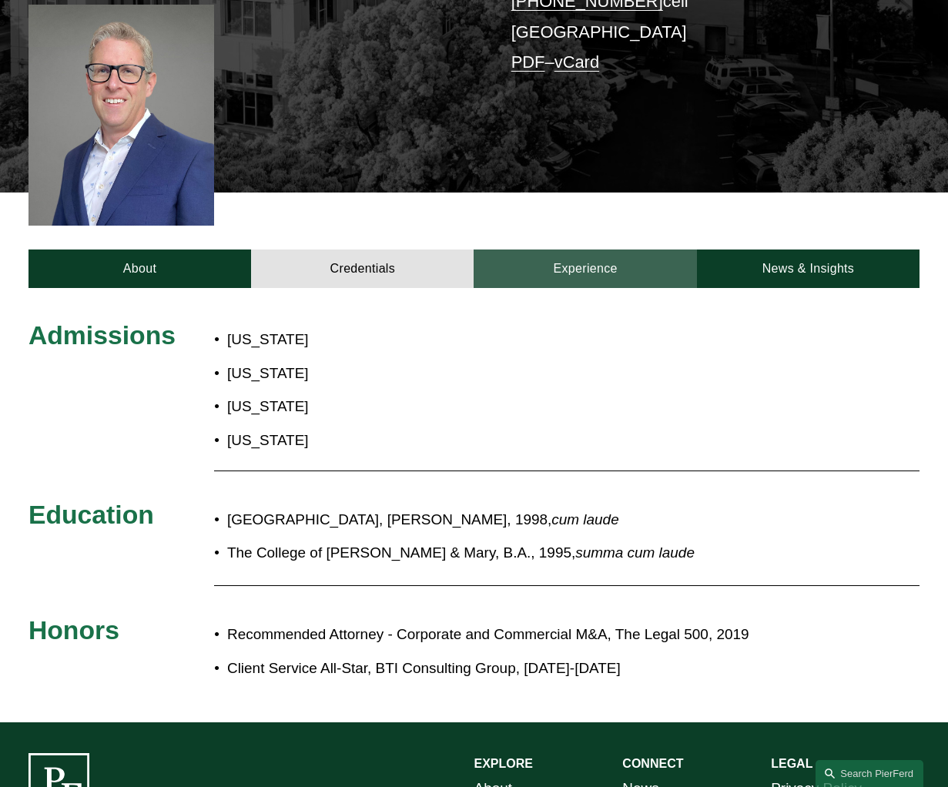
click at [583, 249] on link "Experience" at bounding box center [585, 268] width 223 height 39
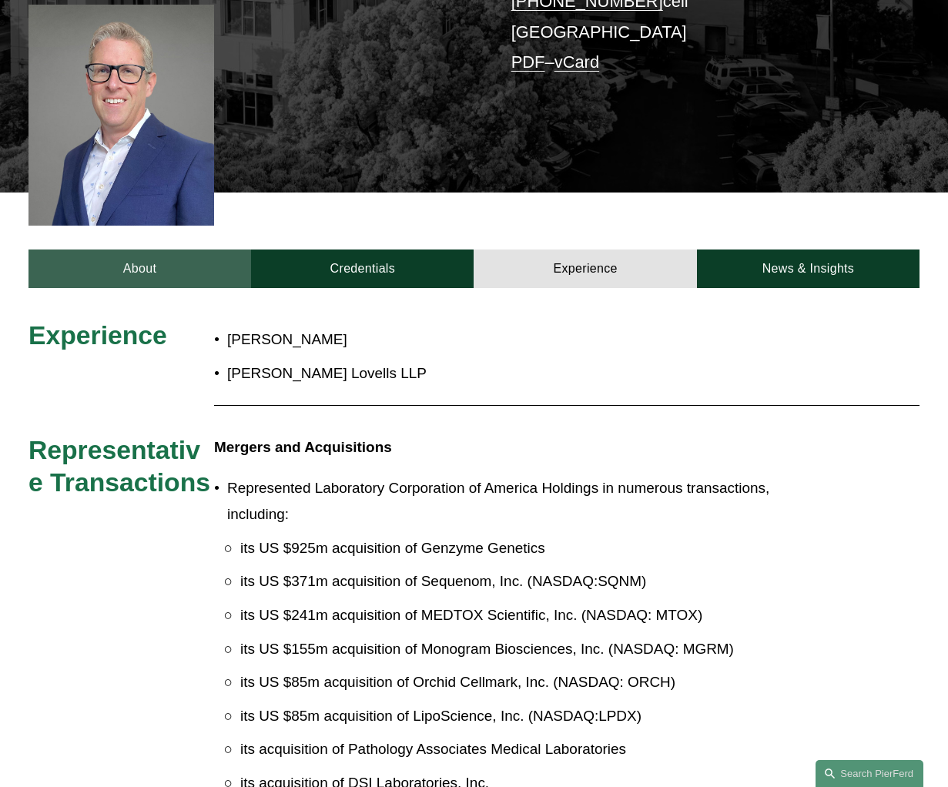
click at [122, 249] on link "About" at bounding box center [139, 268] width 223 height 39
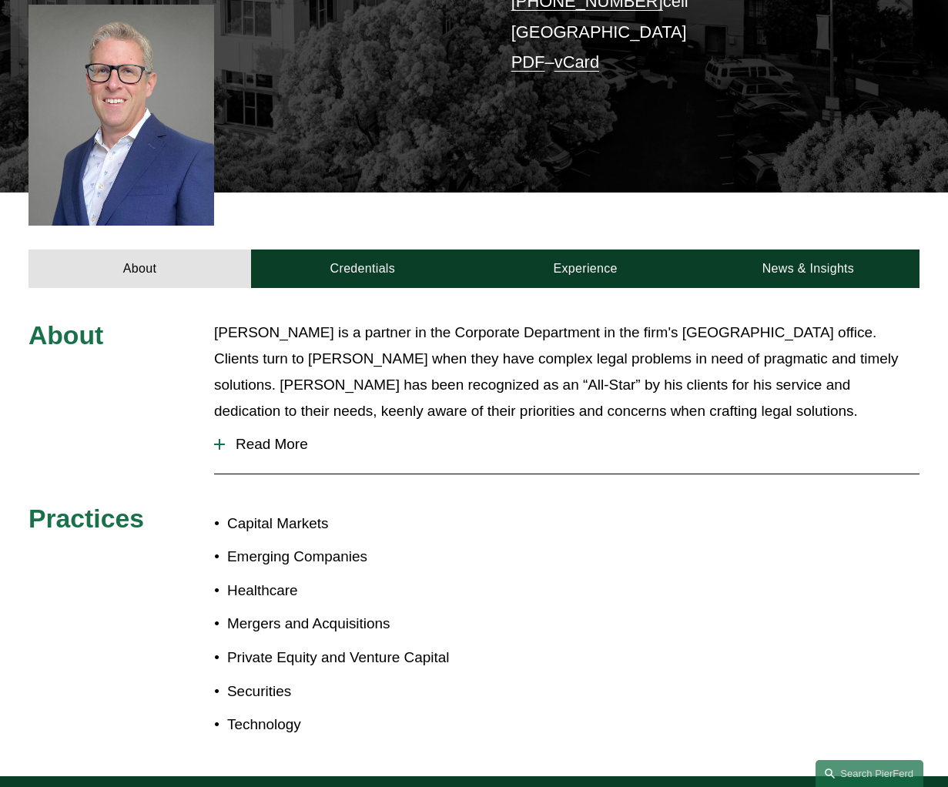
click at [777, 481] on div "About John H. Booher is a partner in the Corporate Department in the firm's Pal…" at bounding box center [474, 533] width 948 height 426
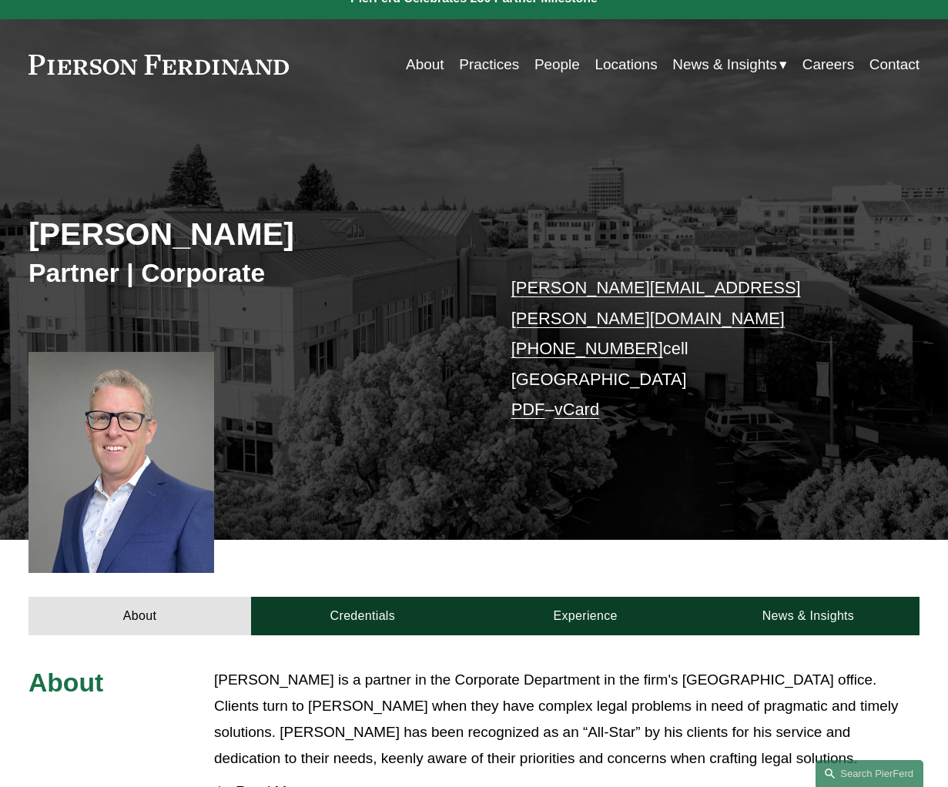
scroll to position [0, 0]
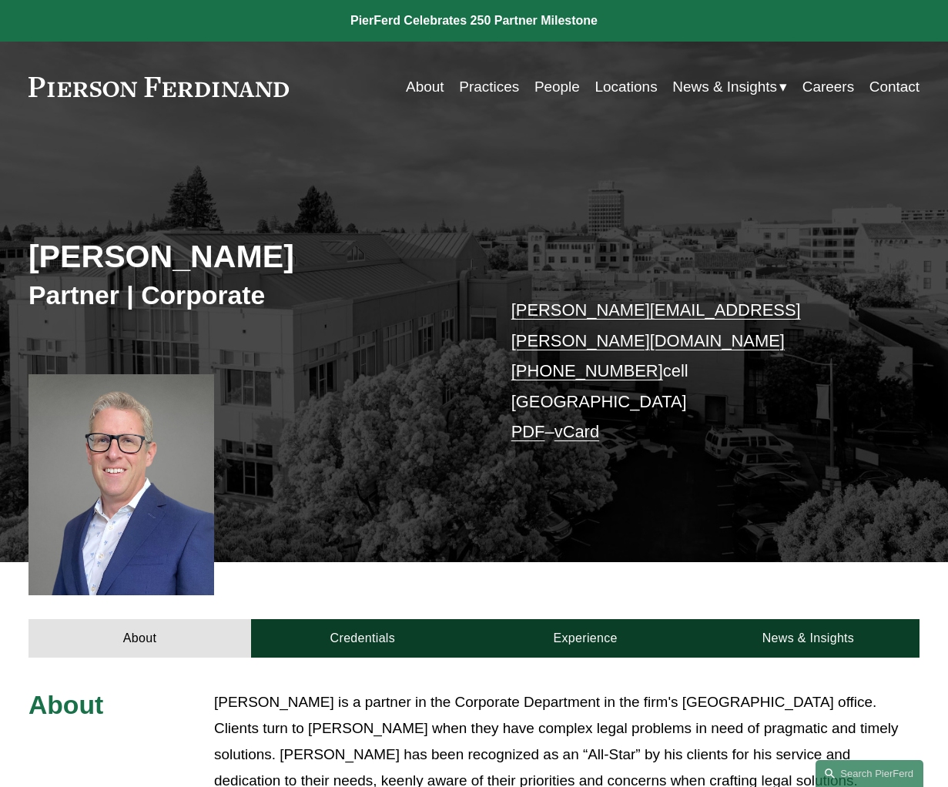
click at [494, 23] on link at bounding box center [474, 21] width 948 height 42
